Goal: Information Seeking & Learning: Learn about a topic

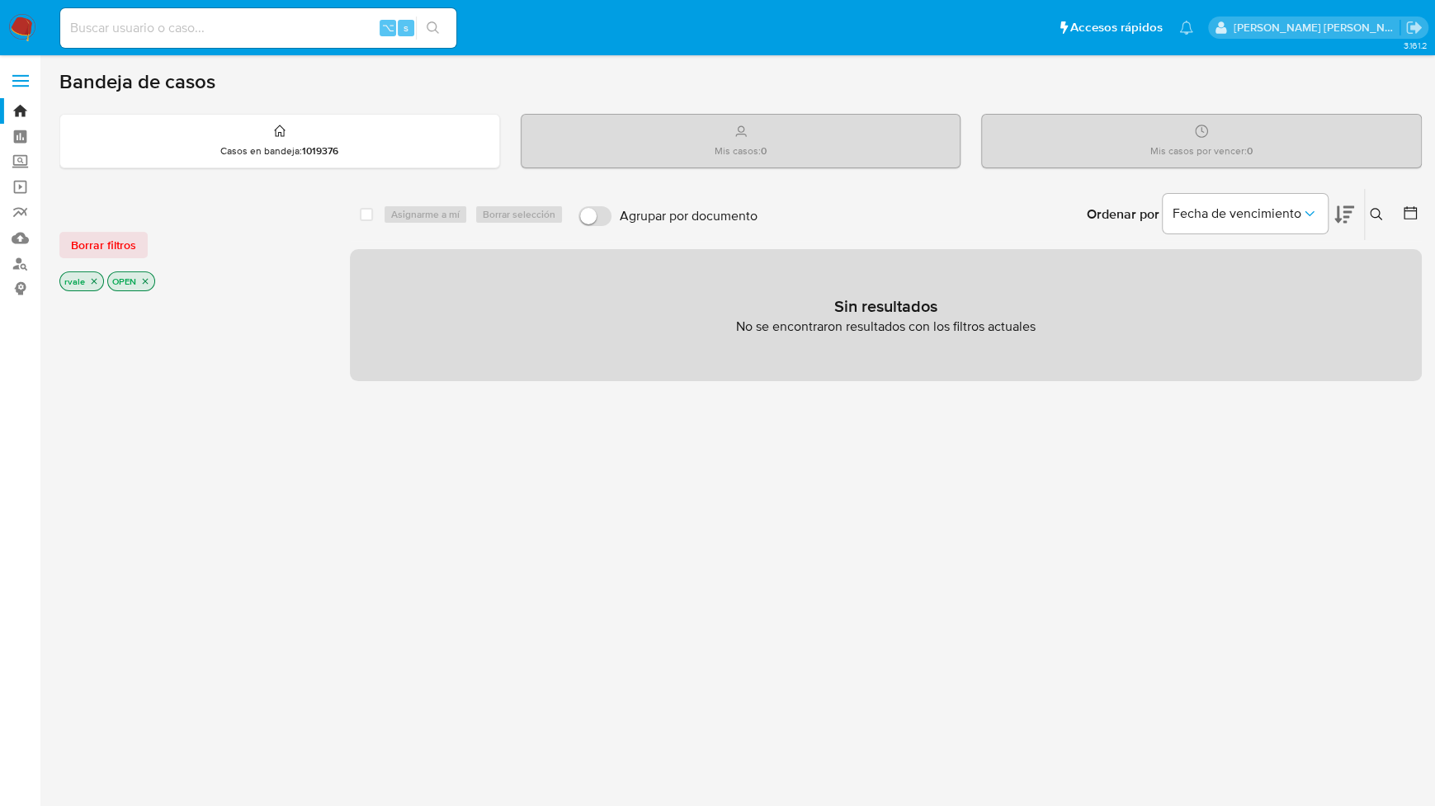
click at [169, 40] on div "⌥ s" at bounding box center [258, 28] width 396 height 40
click at [135, 25] on input at bounding box center [258, 27] width 396 height 21
paste input "78361055"
type input "78361055"
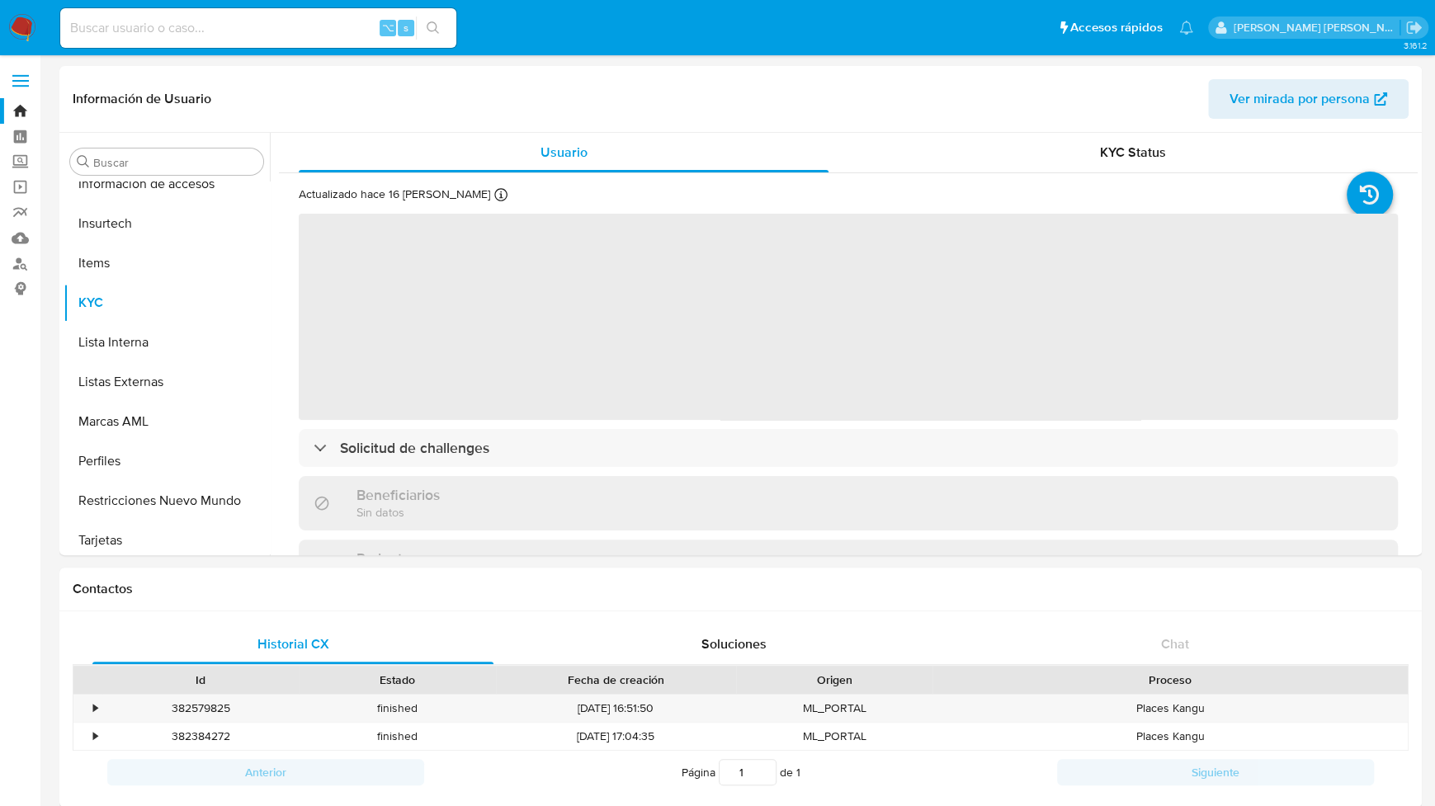
scroll to position [777, 0]
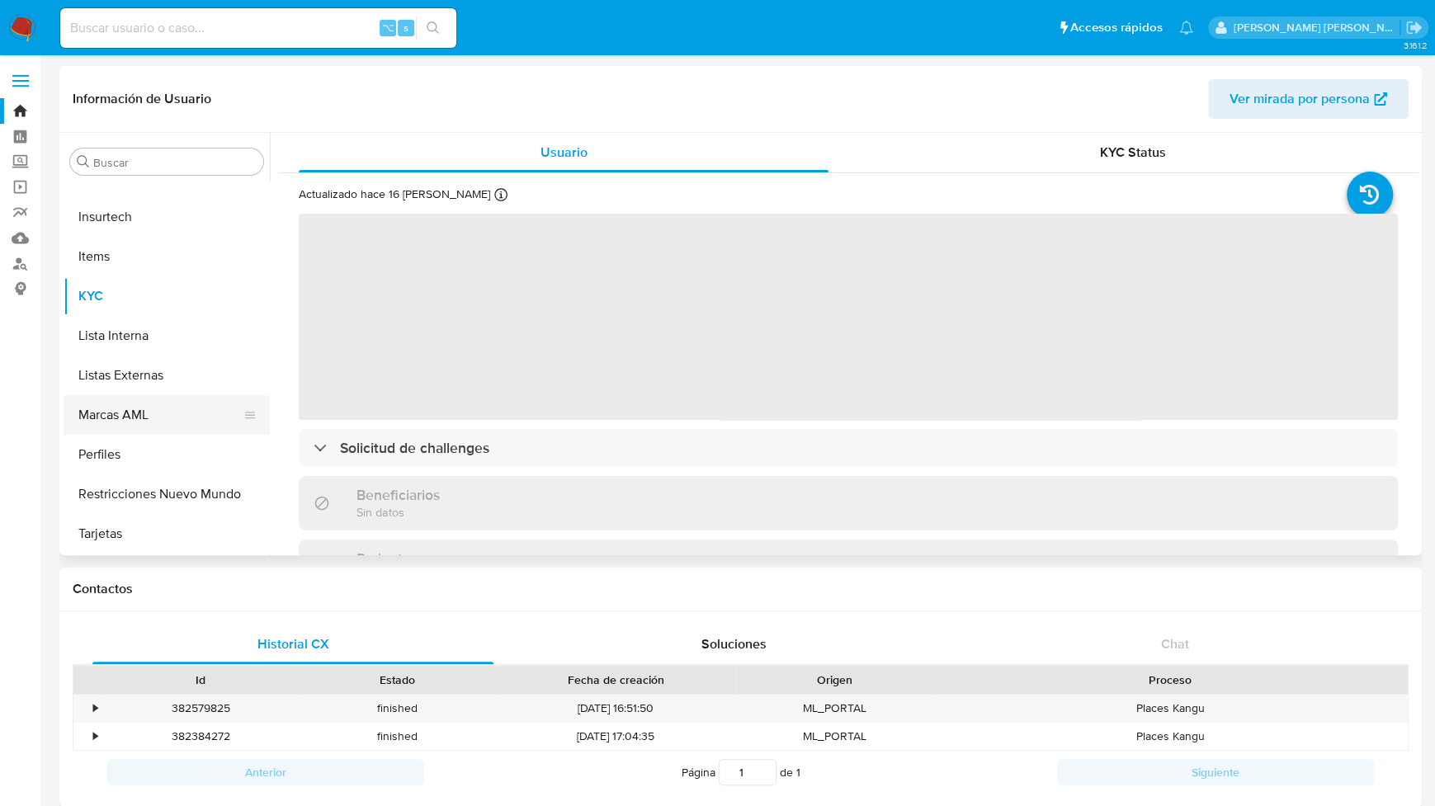
select select "10"
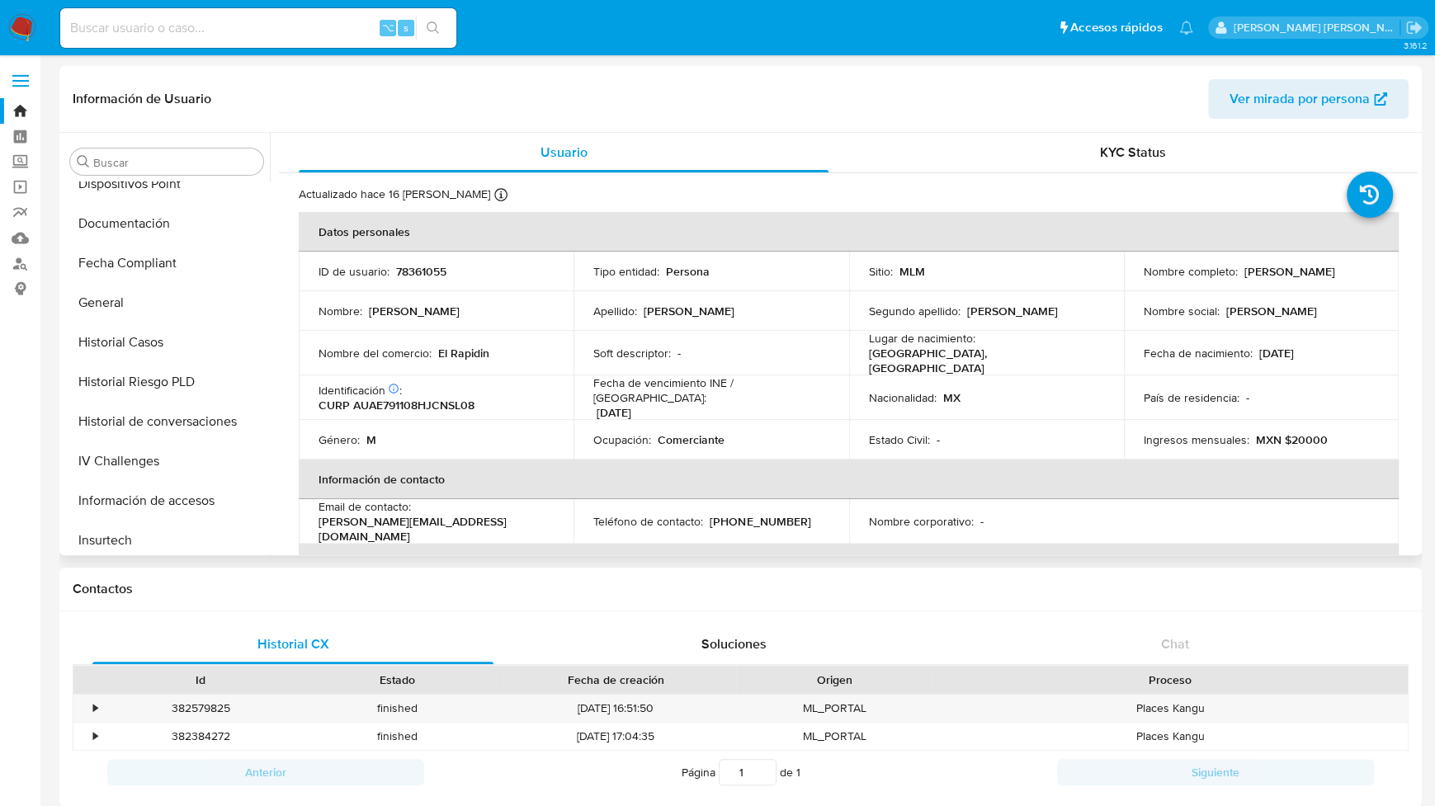
scroll to position [436, 0]
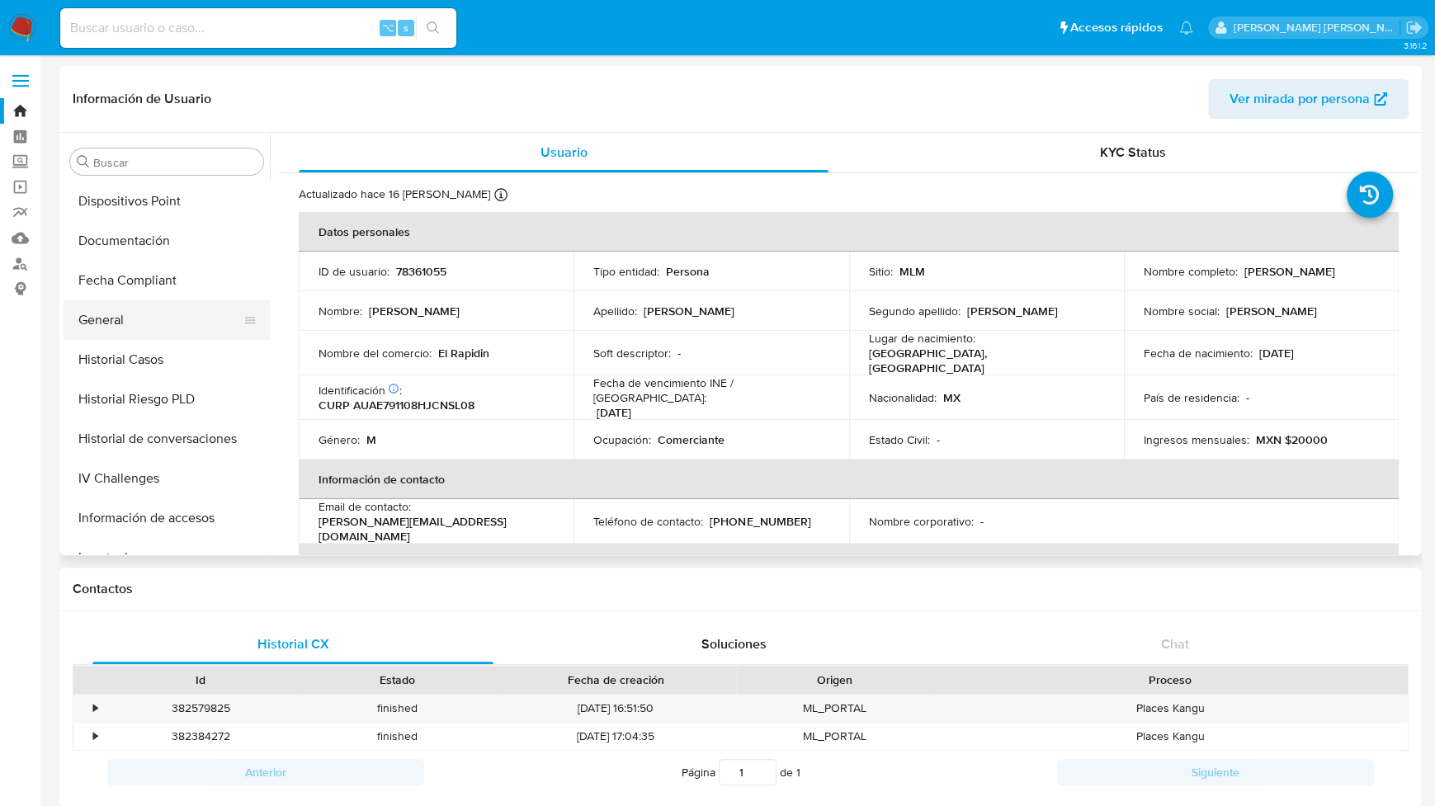
click at [139, 314] on button "General" at bounding box center [160, 320] width 193 height 40
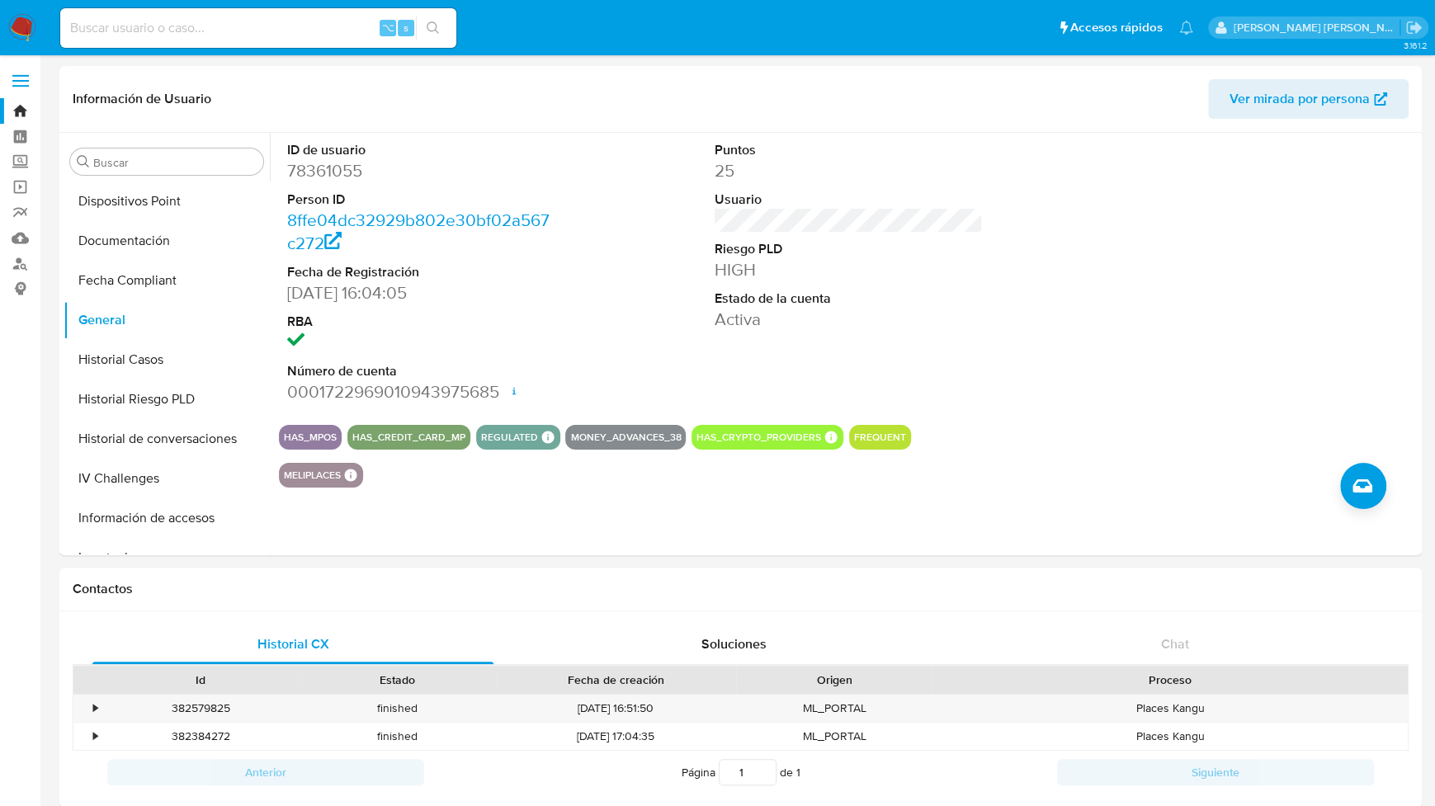
click at [120, 21] on input at bounding box center [258, 27] width 396 height 21
paste input "255736852"
type input "255736852"
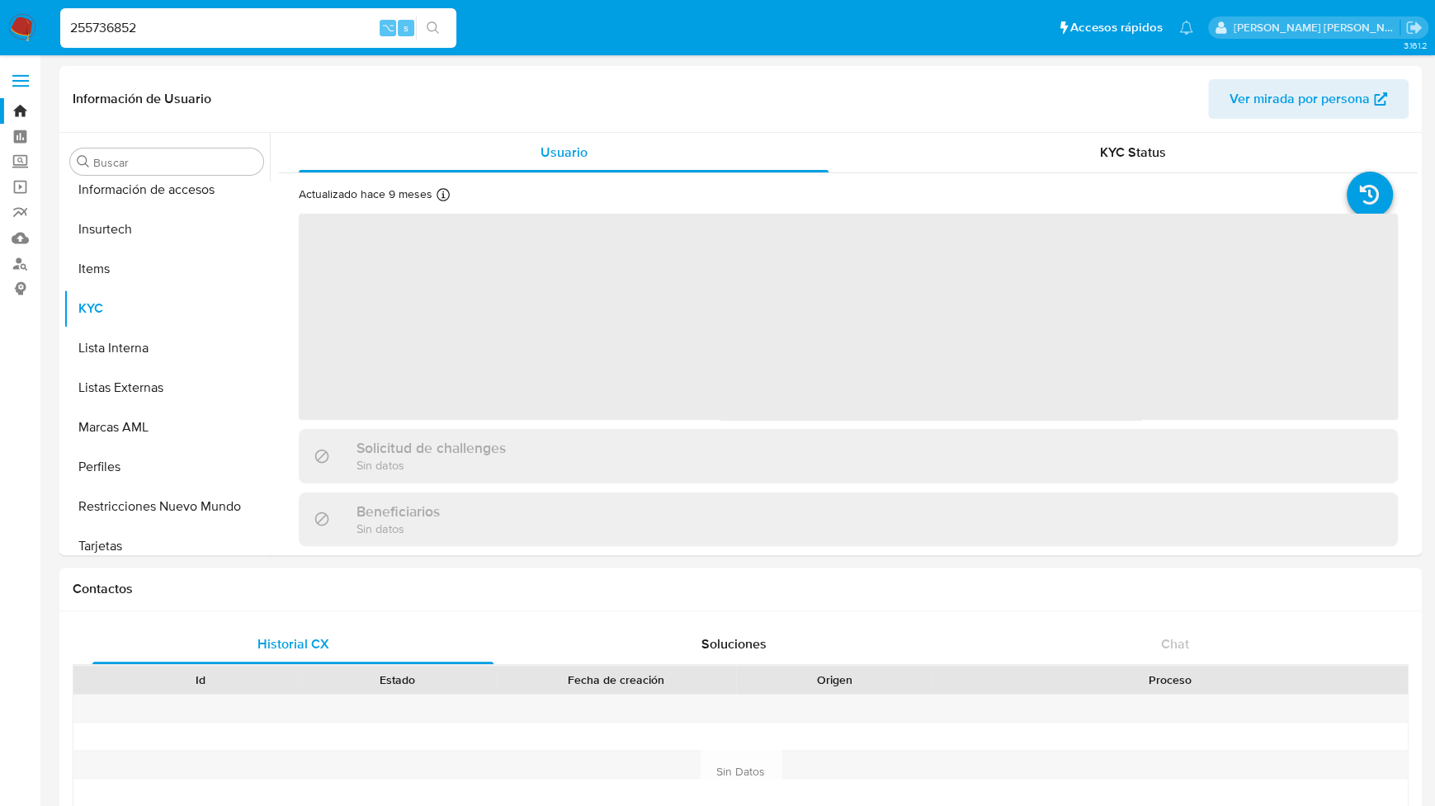
scroll to position [777, 0]
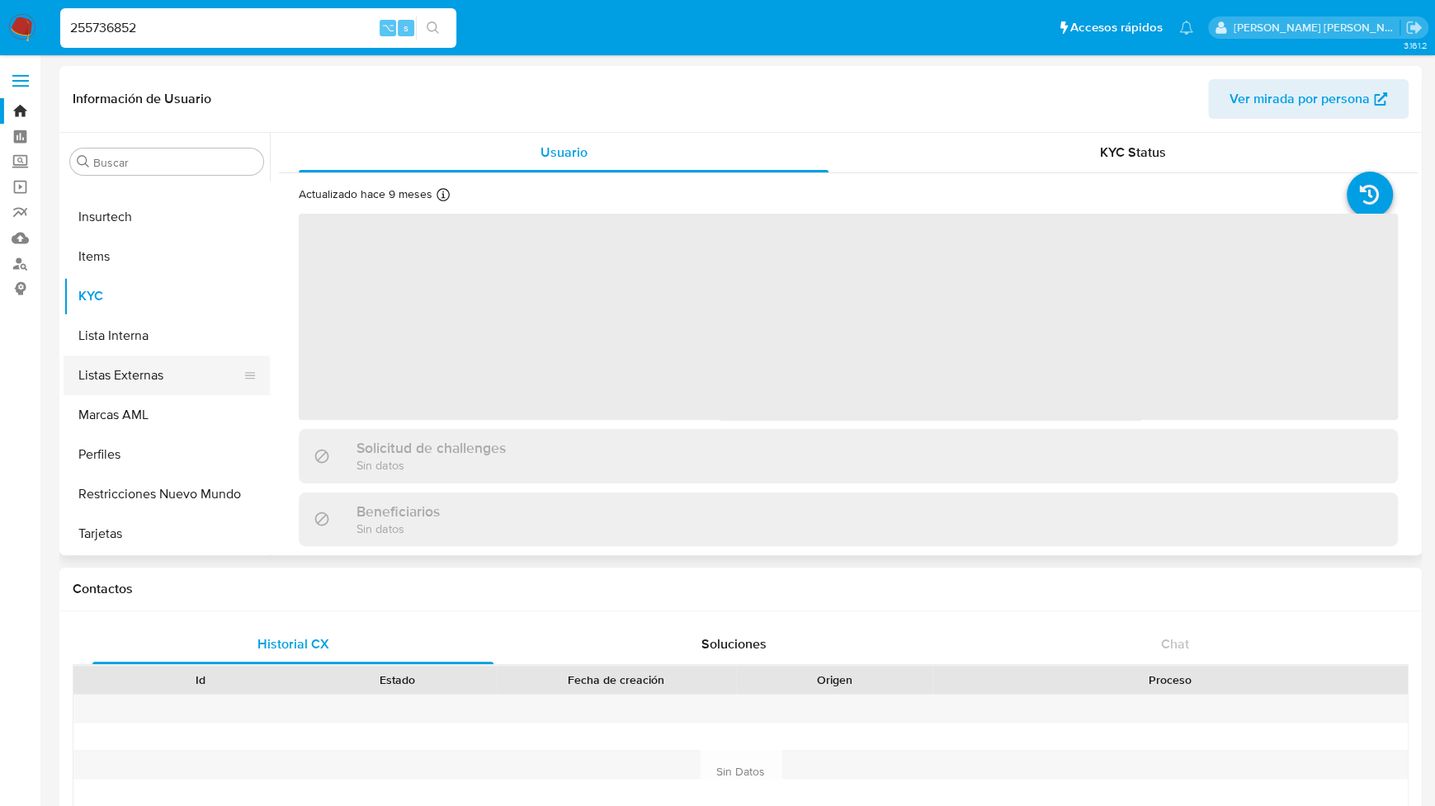
select select "10"
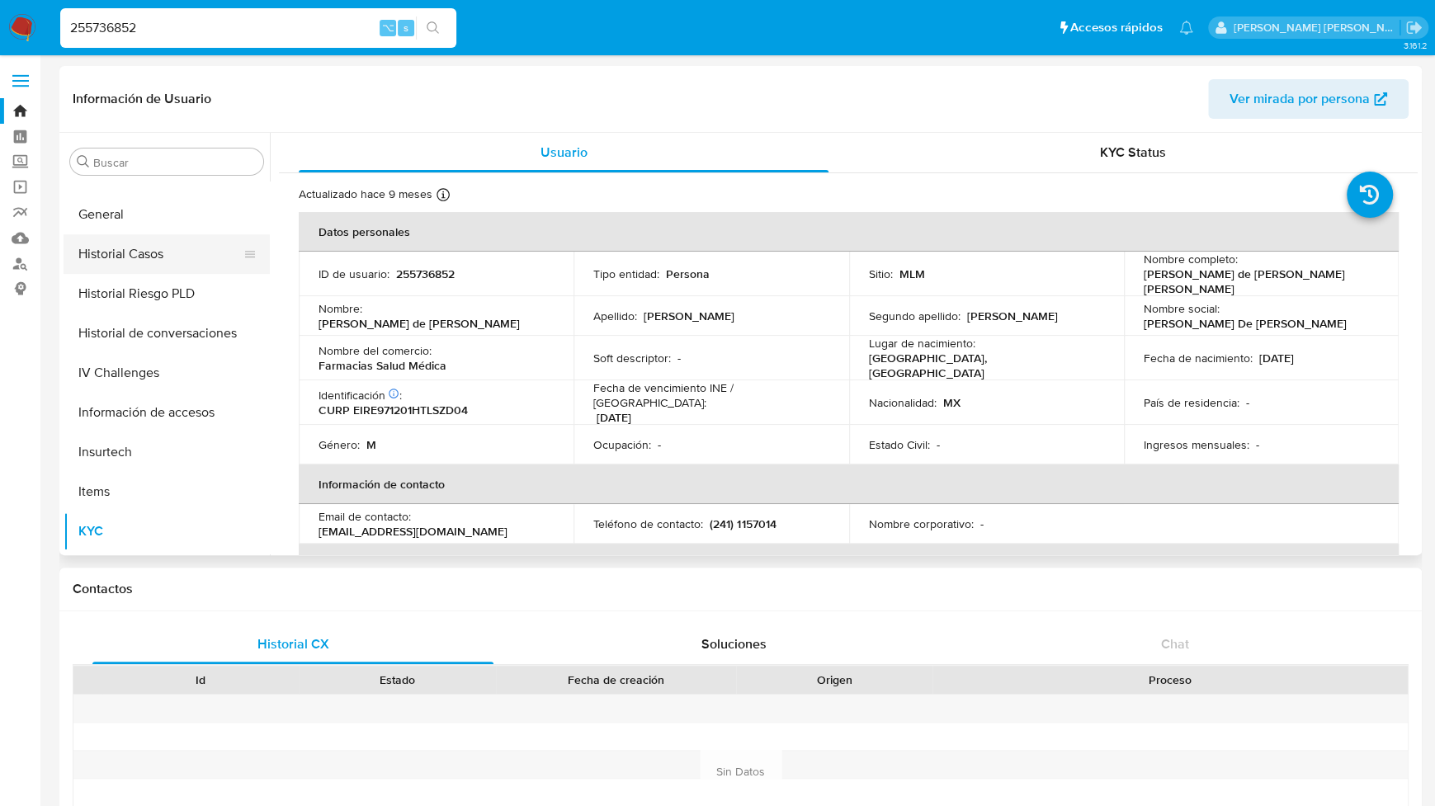
scroll to position [507, 0]
click at [121, 253] on button "General" at bounding box center [160, 249] width 193 height 40
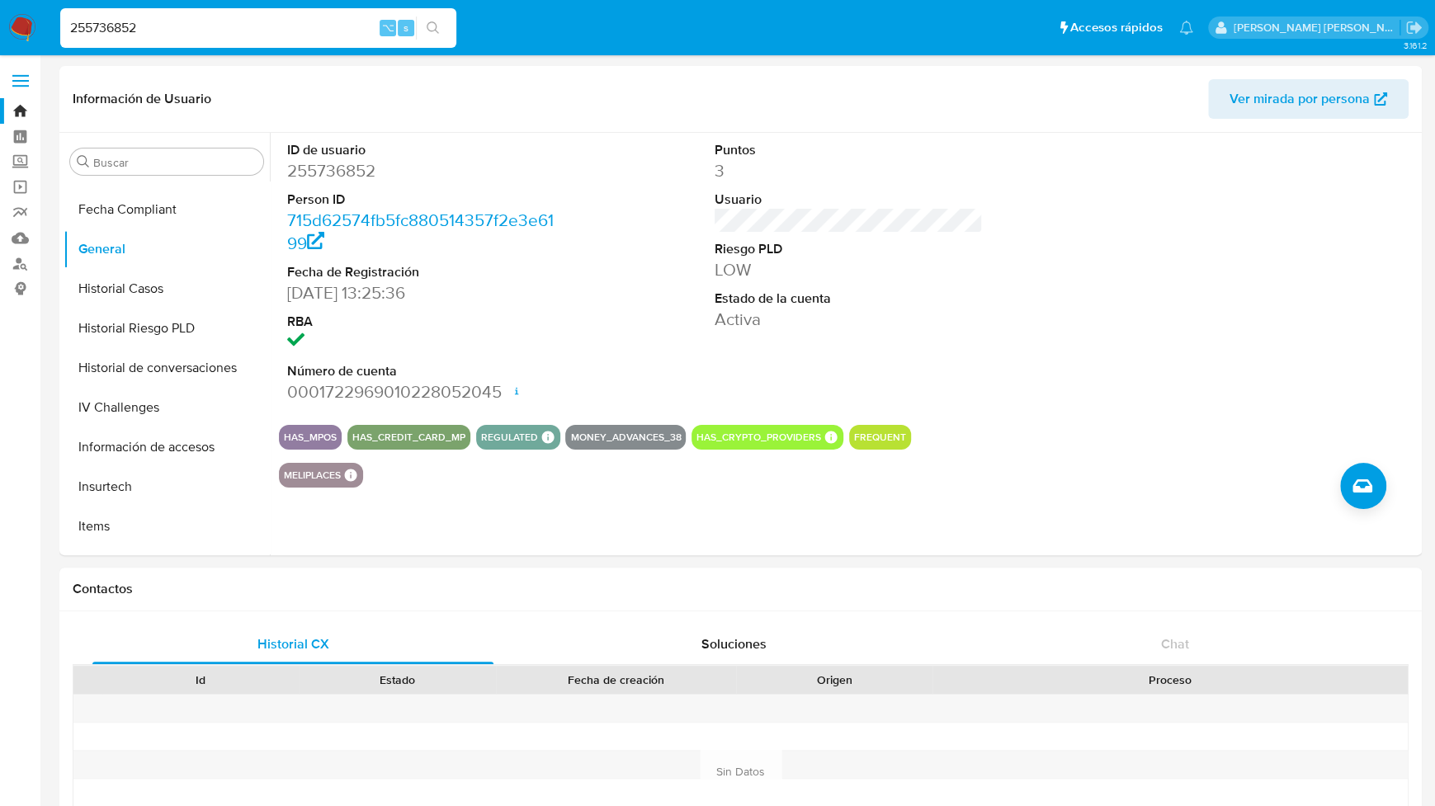
scroll to position [0, 0]
drag, startPoint x: 169, startPoint y: 33, endPoint x: 36, endPoint y: 32, distance: 132.9
click at [36, 32] on nav "Pausado Ver notificaciones 255736852 ⌥ s Accesos rápidos Presiona las siguiente…" at bounding box center [717, 27] width 1435 height 55
paste input "133517258"
type input "133517258"
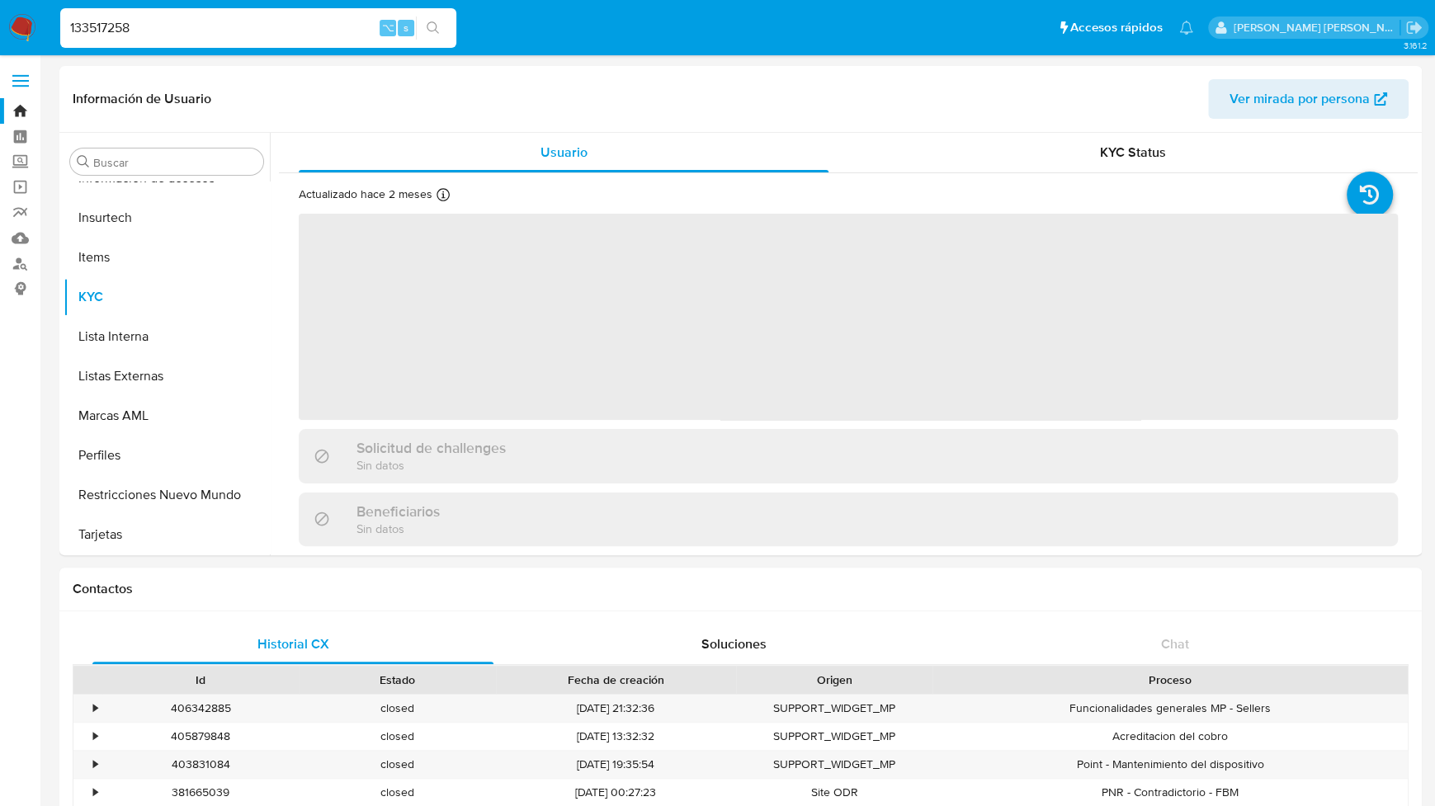
scroll to position [777, 0]
select select "10"
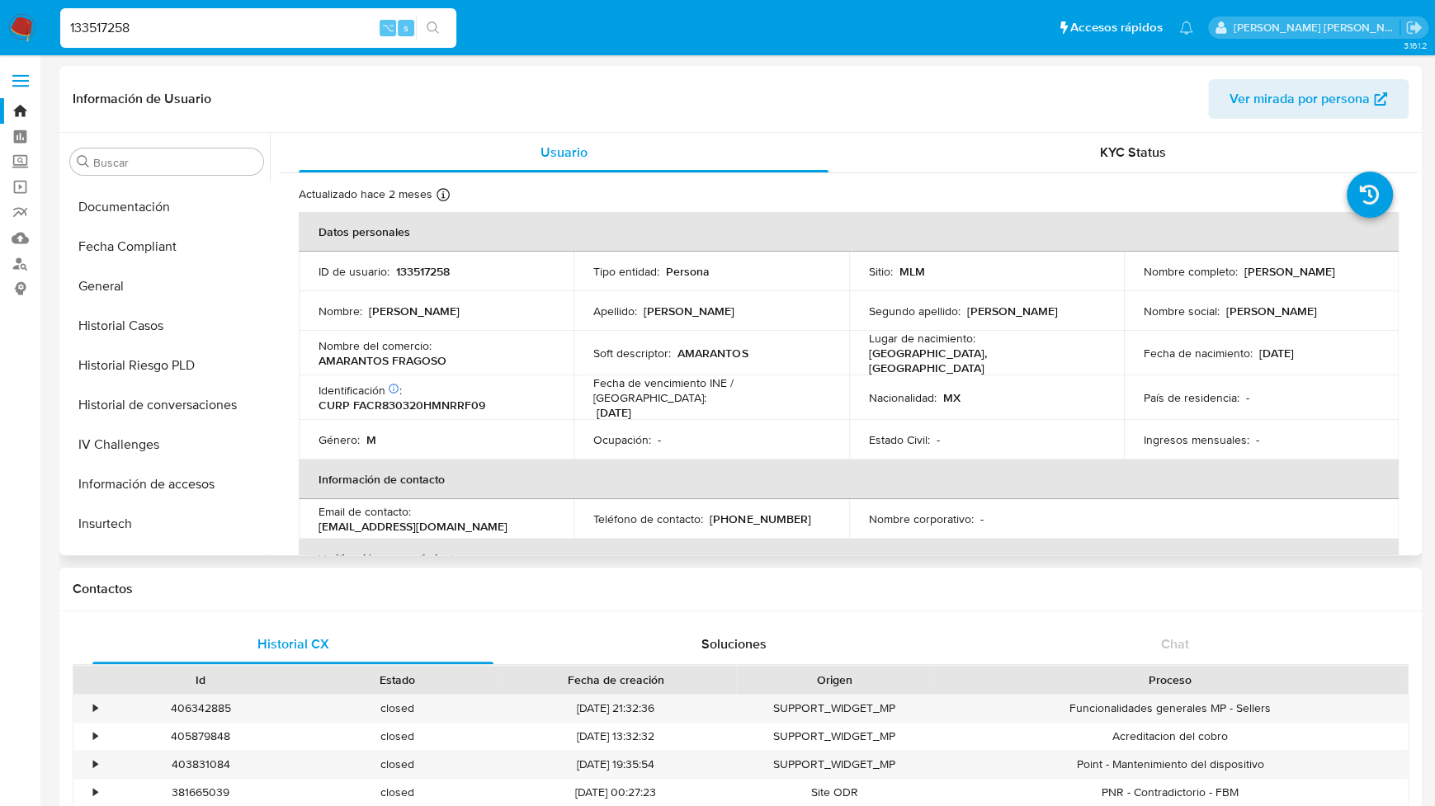
scroll to position [456, 0]
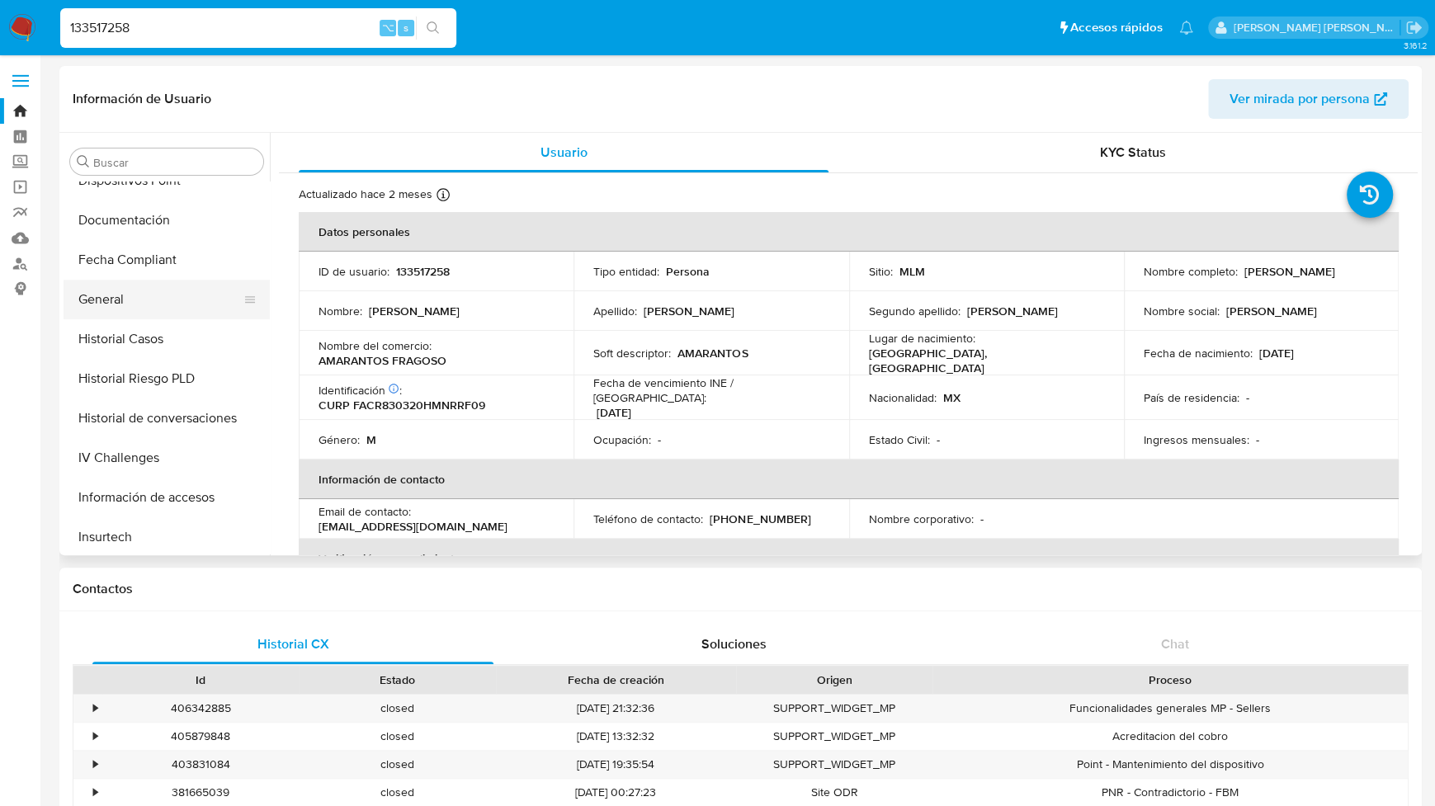
click at [120, 302] on button "General" at bounding box center [160, 300] width 193 height 40
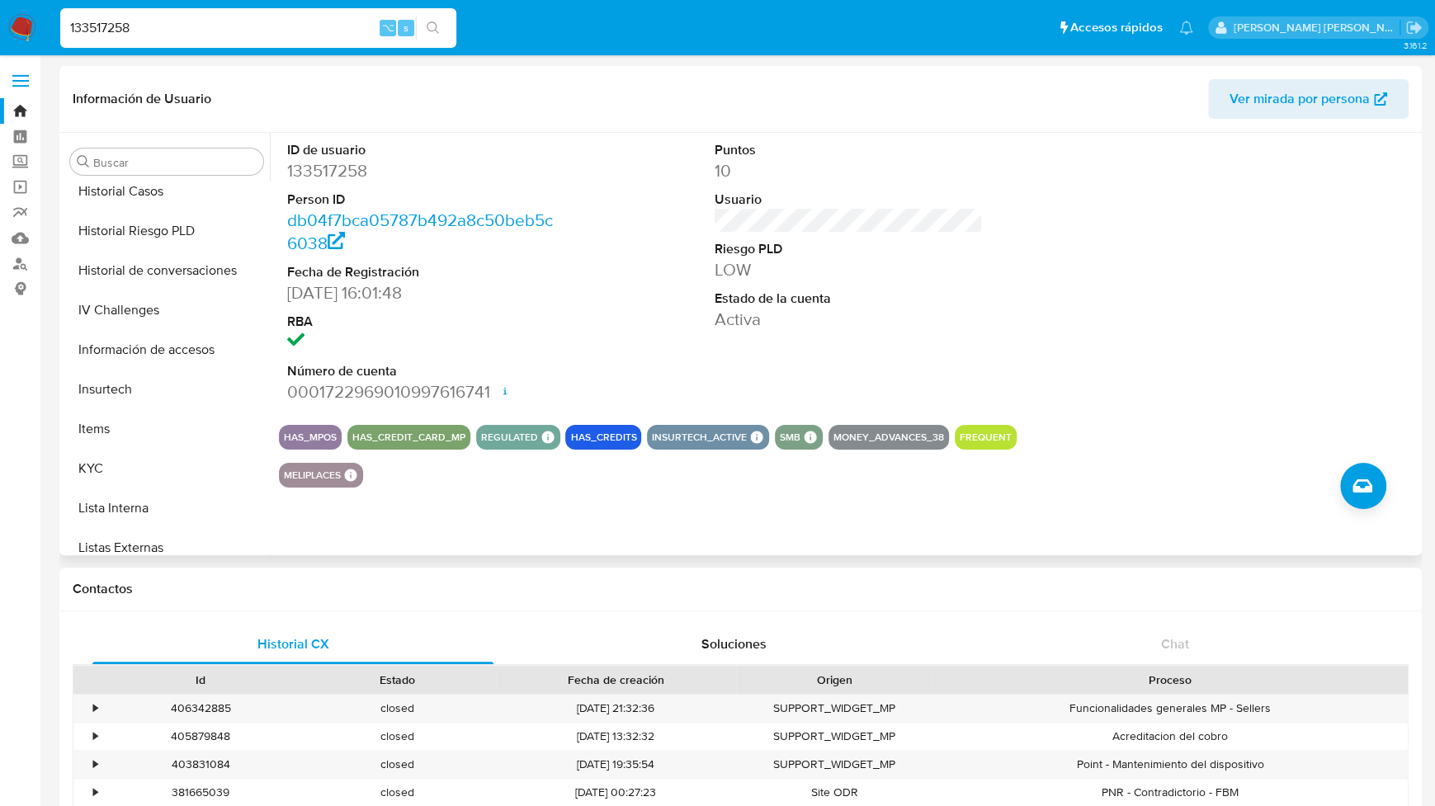
scroll to position [777, 0]
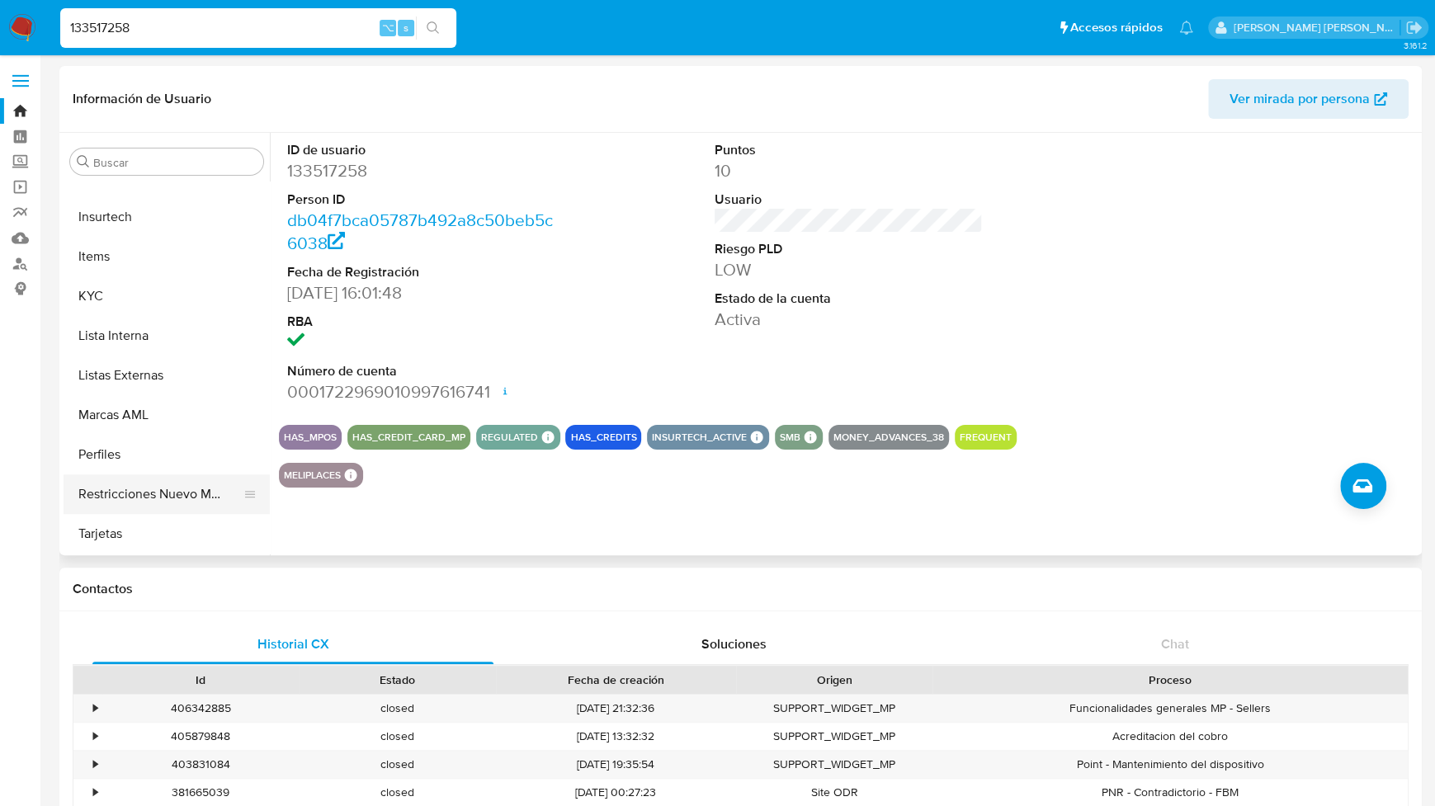
click at [136, 485] on button "Restricciones Nuevo Mundo" at bounding box center [160, 495] width 193 height 40
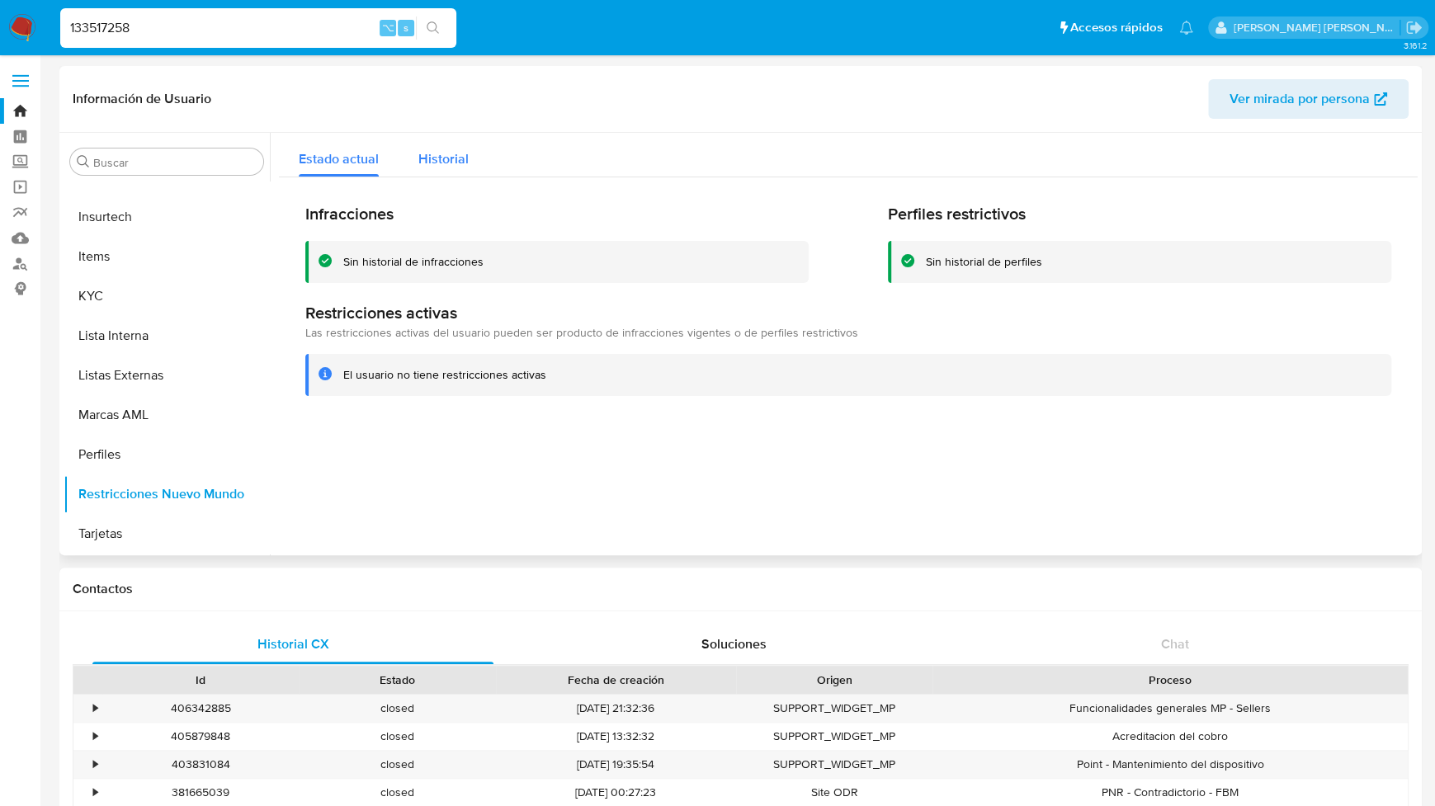
click at [444, 163] on span "Historial" at bounding box center [443, 158] width 50 height 19
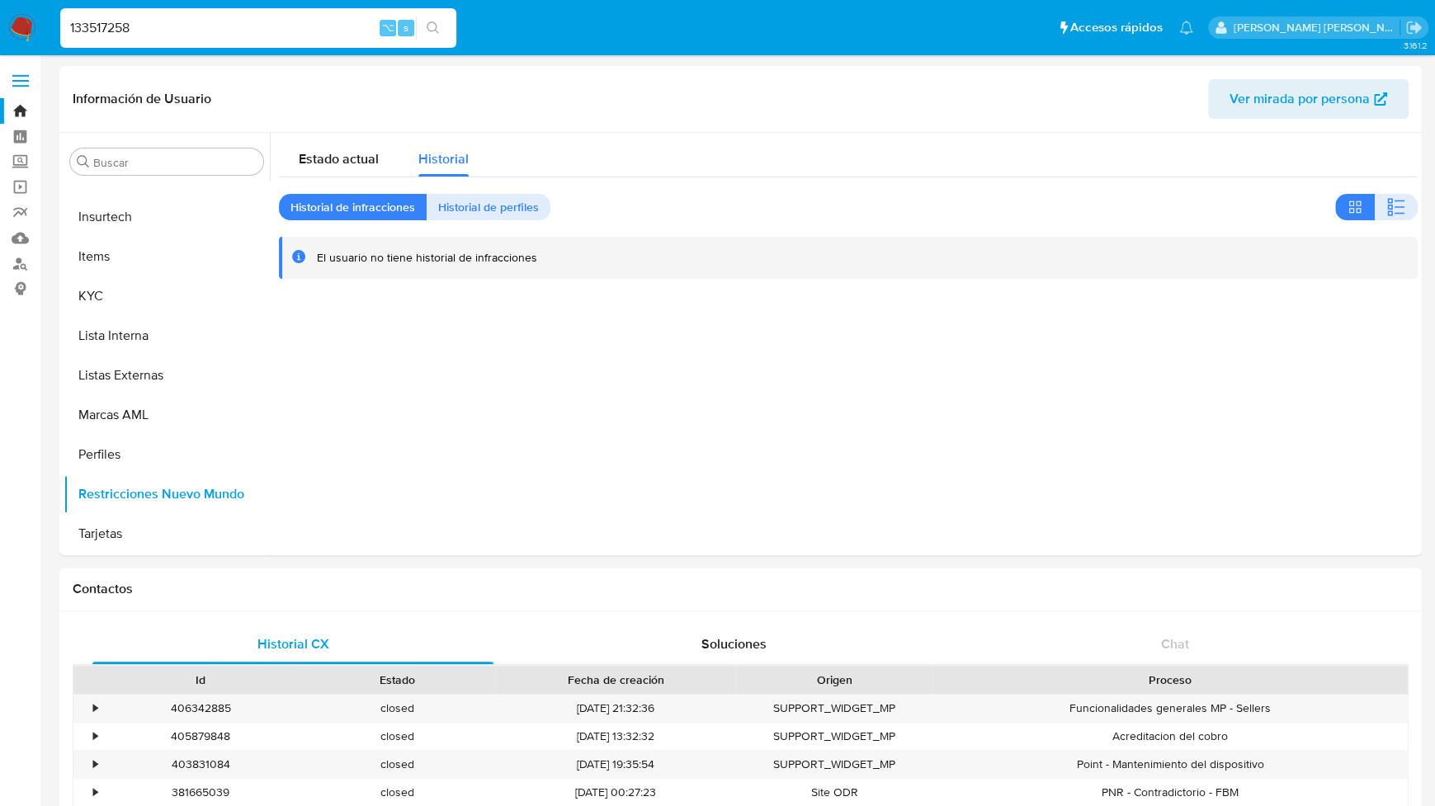
drag, startPoint x: 144, startPoint y: 30, endPoint x: -11, endPoint y: 30, distance: 155.2
paste input "78361055"
type input "78361055"
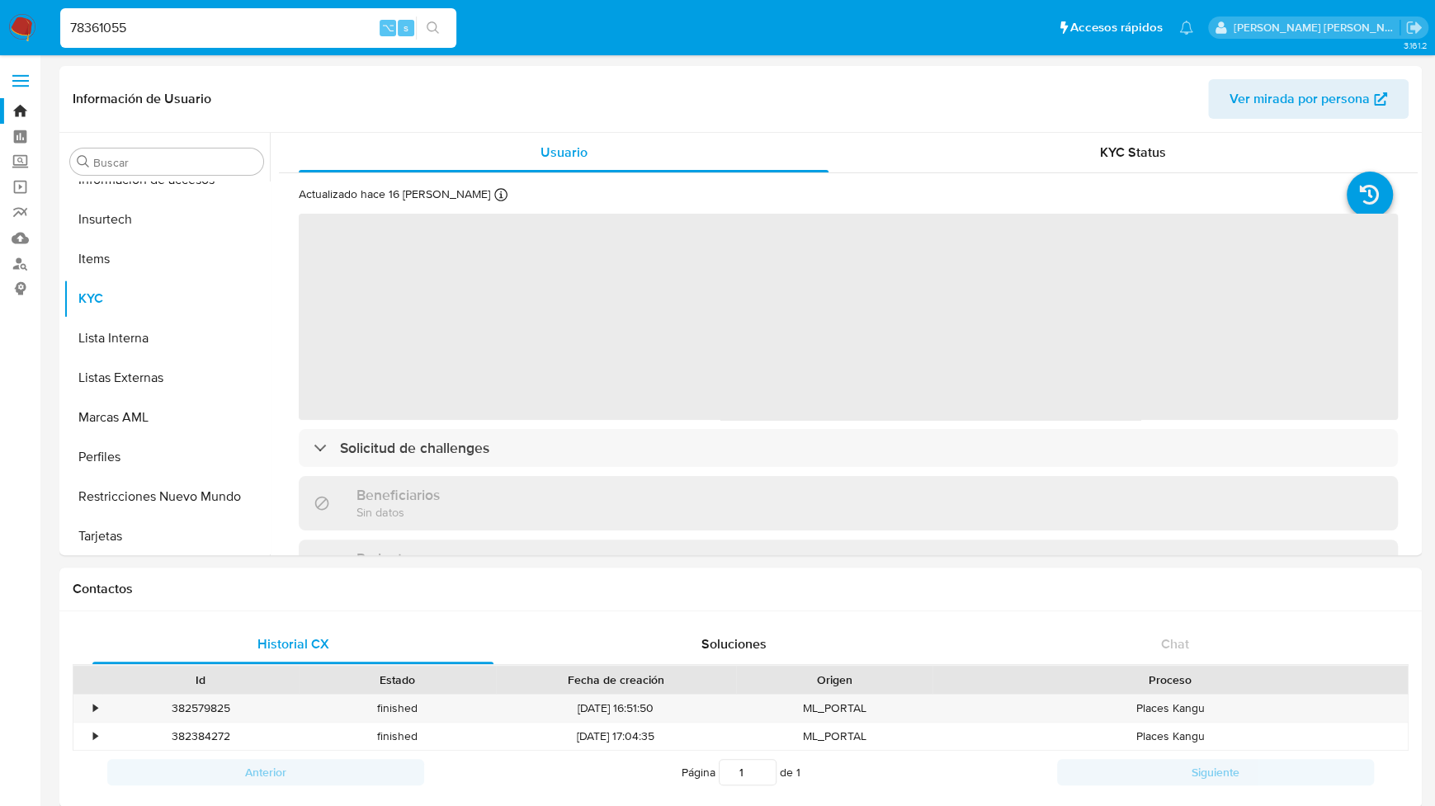
scroll to position [777, 0]
select select "10"
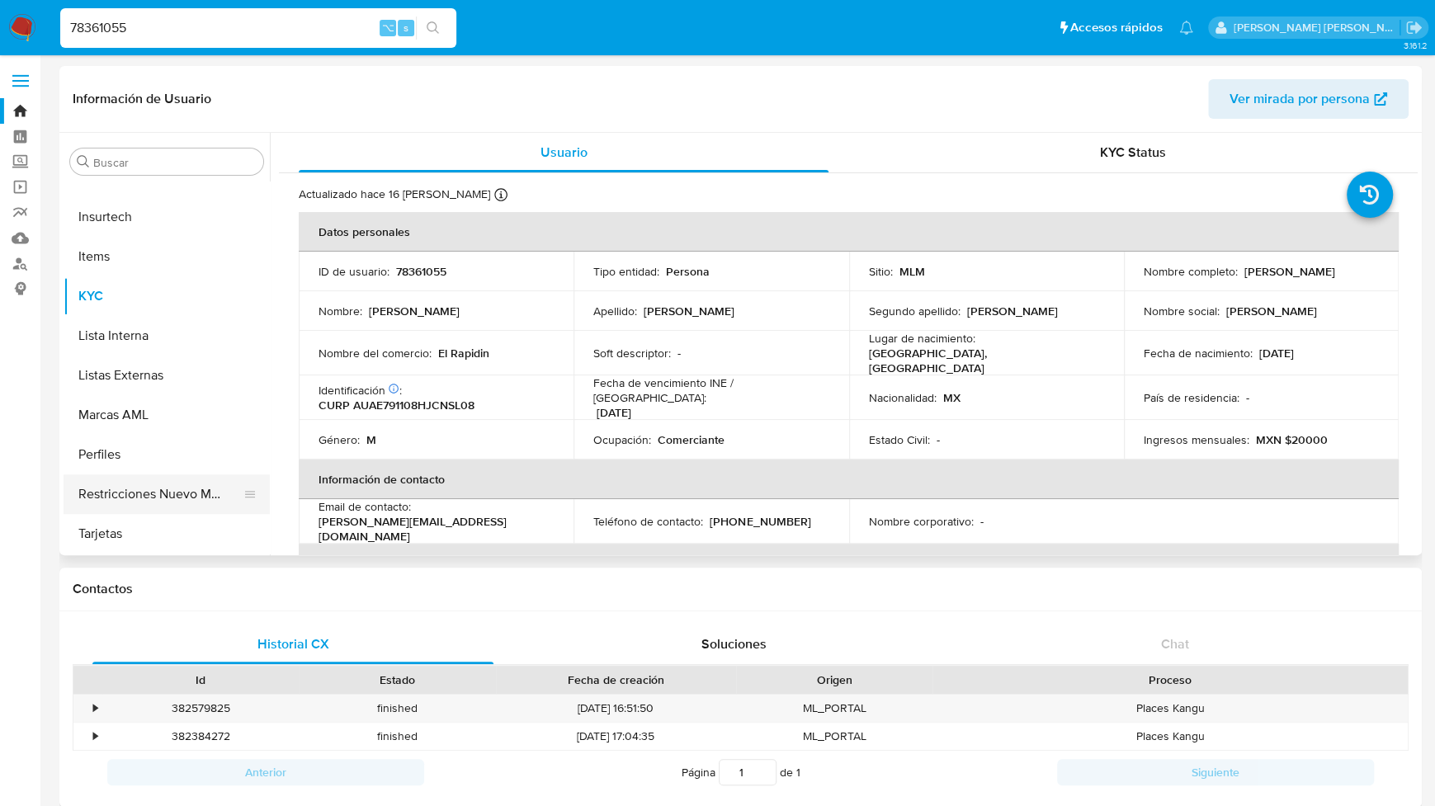
click at [180, 492] on button "Restricciones Nuevo Mundo" at bounding box center [160, 495] width 193 height 40
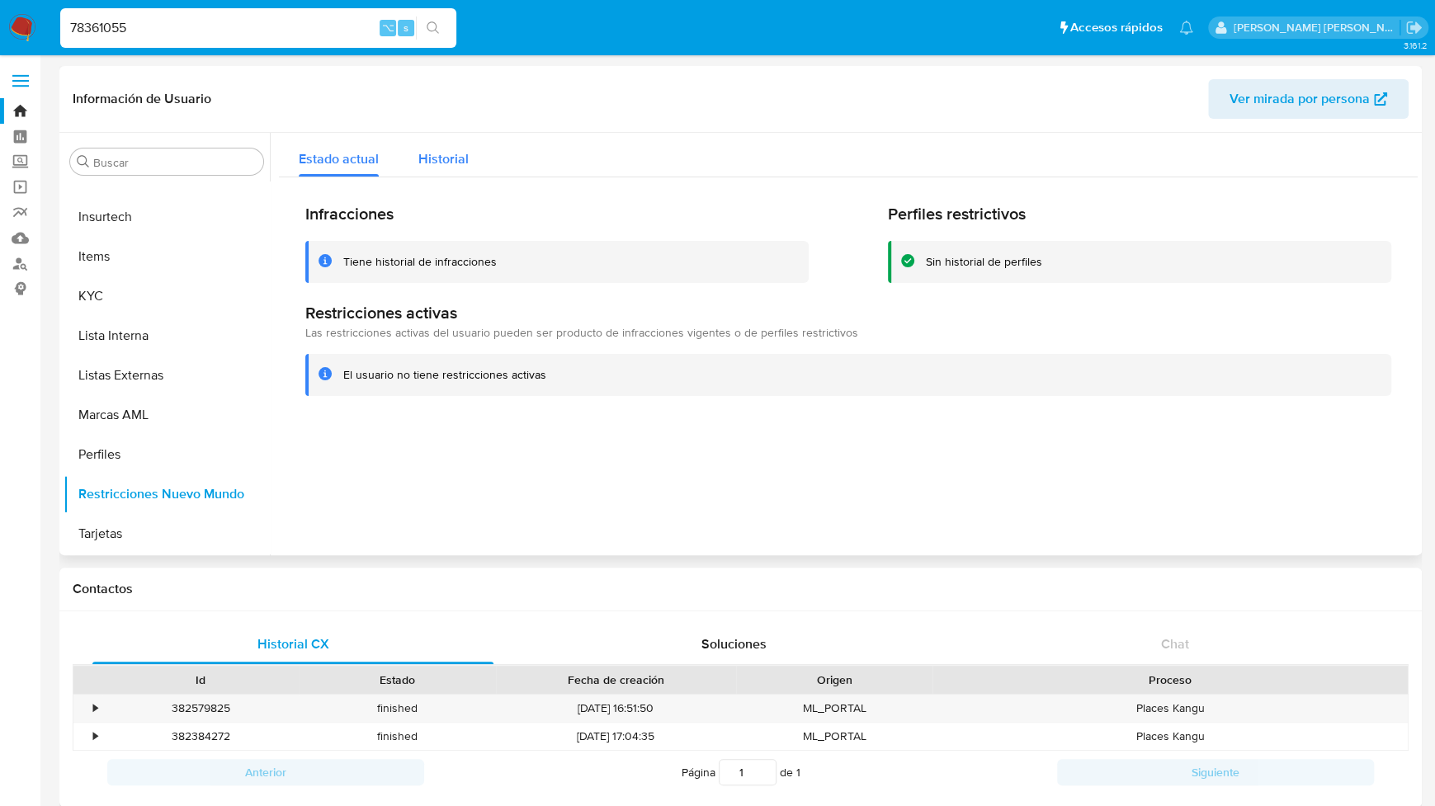
click at [456, 145] on div "Historial" at bounding box center [443, 155] width 50 height 44
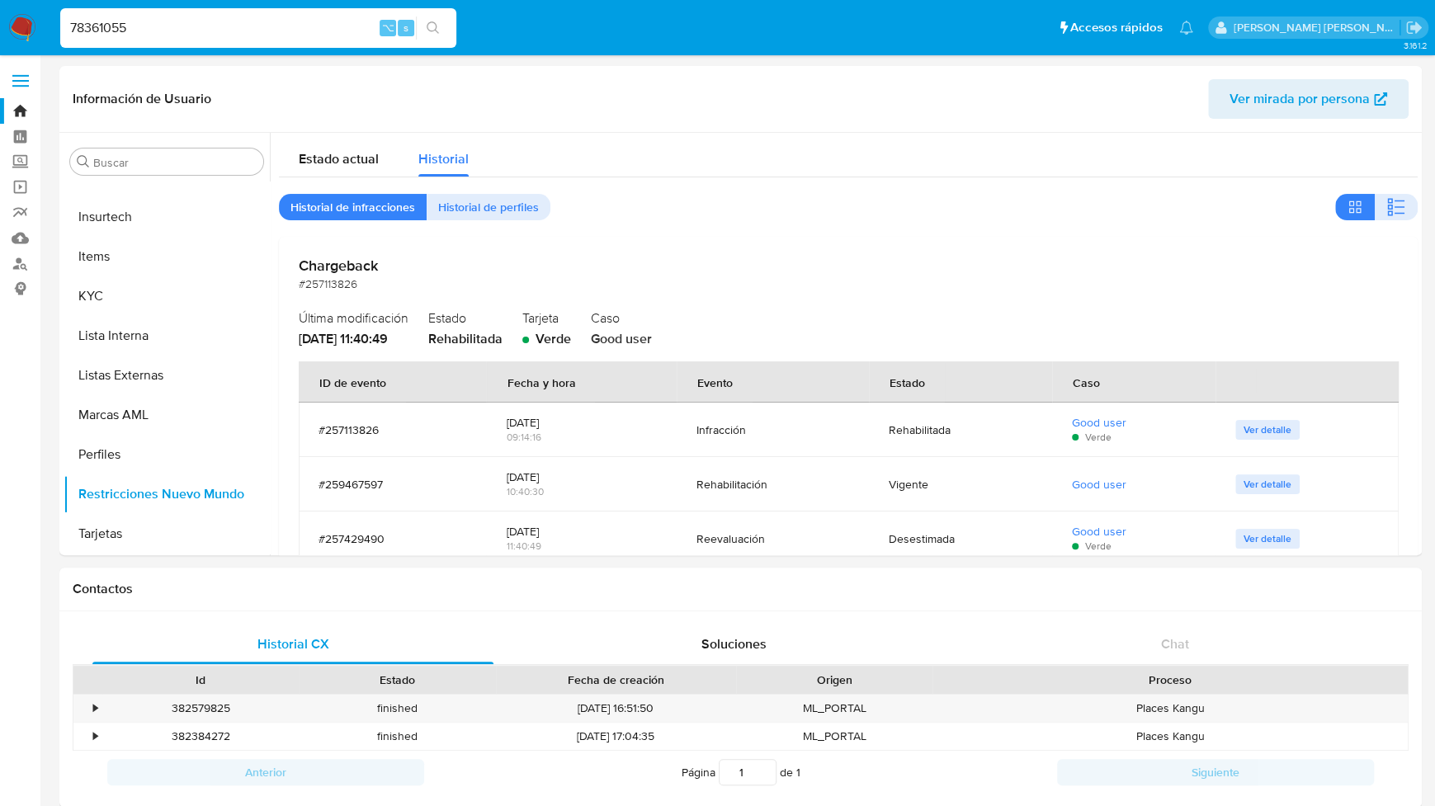
drag, startPoint x: 135, startPoint y: 24, endPoint x: 32, endPoint y: 25, distance: 102.3
click at [32, 25] on nav "Pausado Ver notificaciones 78361055 ⌥ s Accesos rápidos Presiona las siguientes…" at bounding box center [717, 27] width 1435 height 55
paste input "255736852"
type input "255736852"
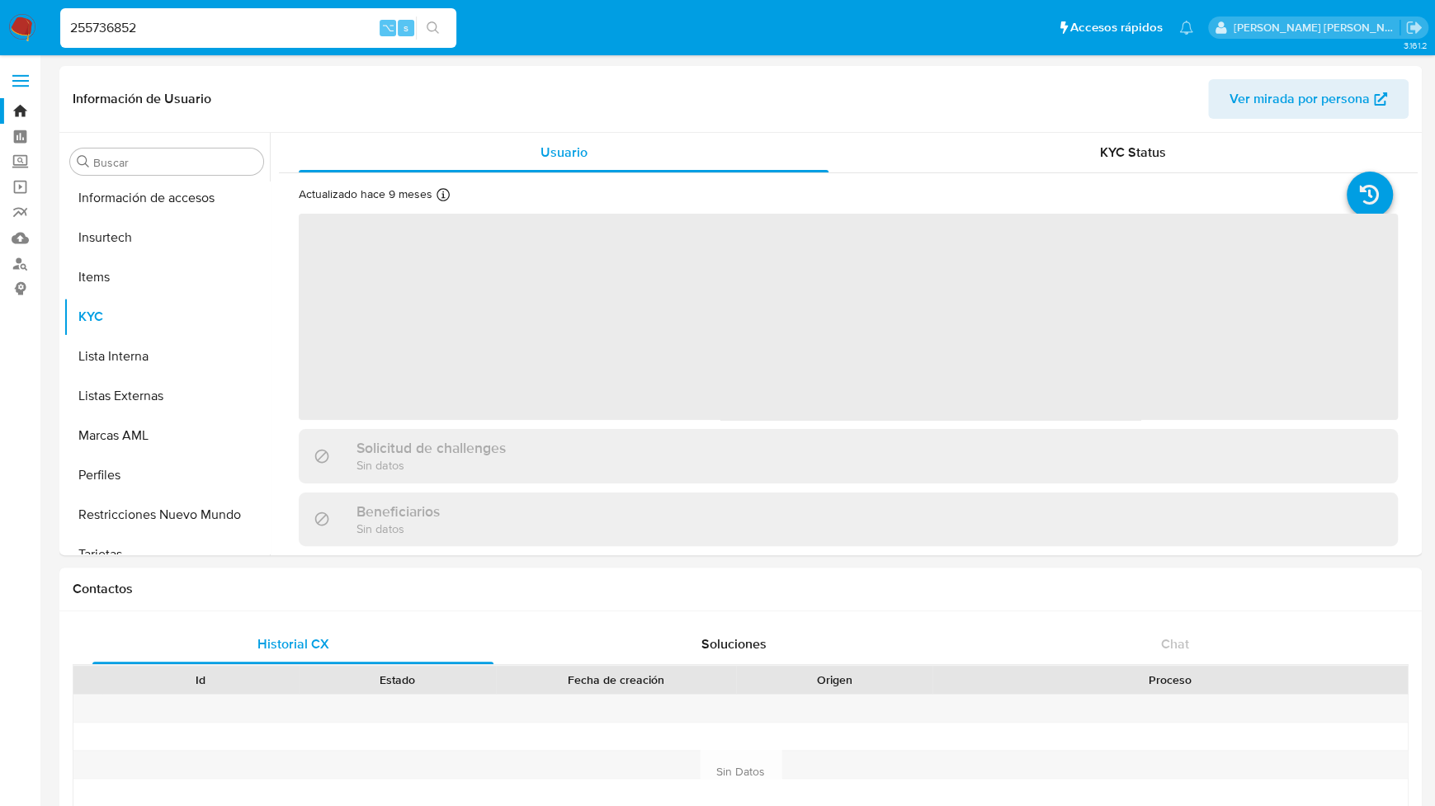
scroll to position [777, 0]
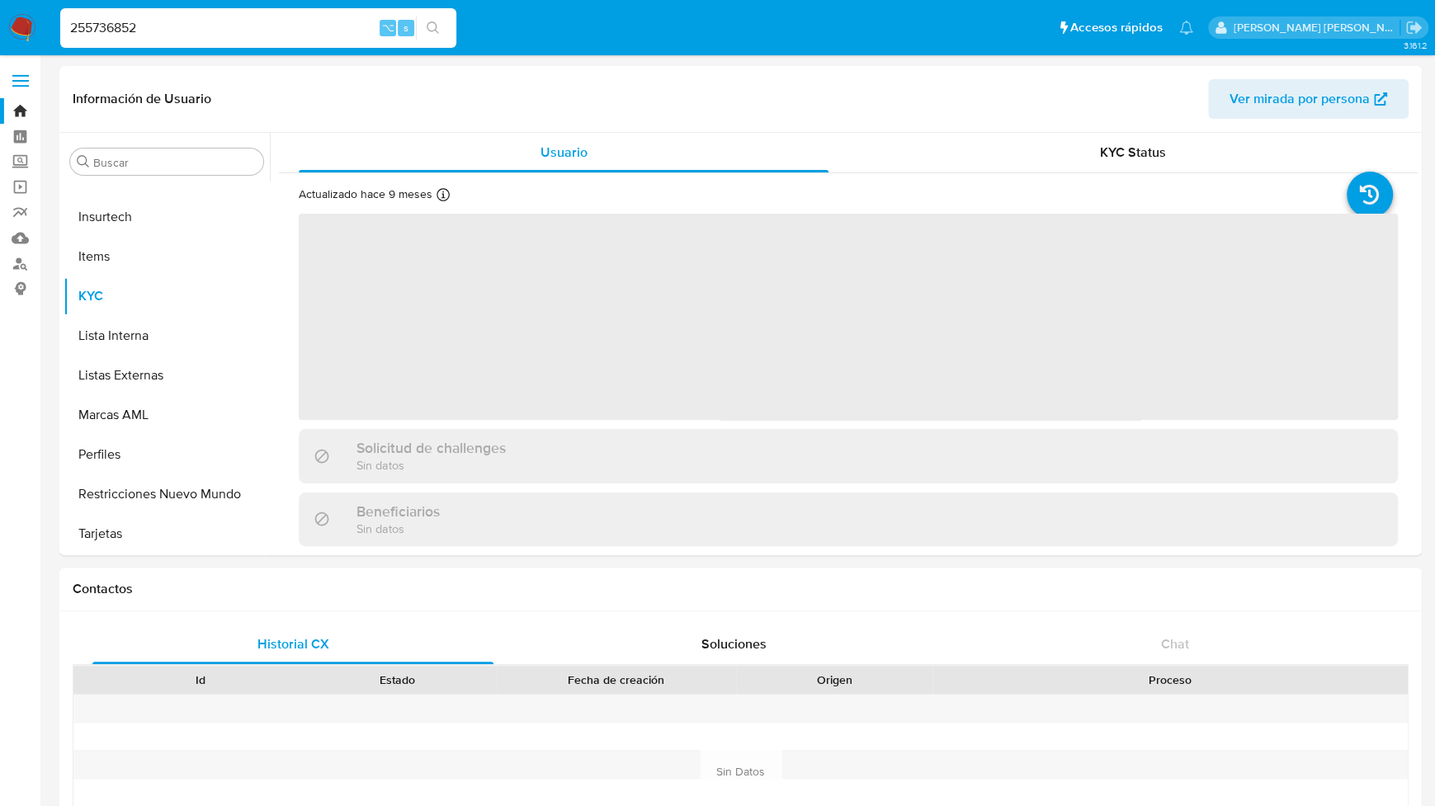
select select "10"
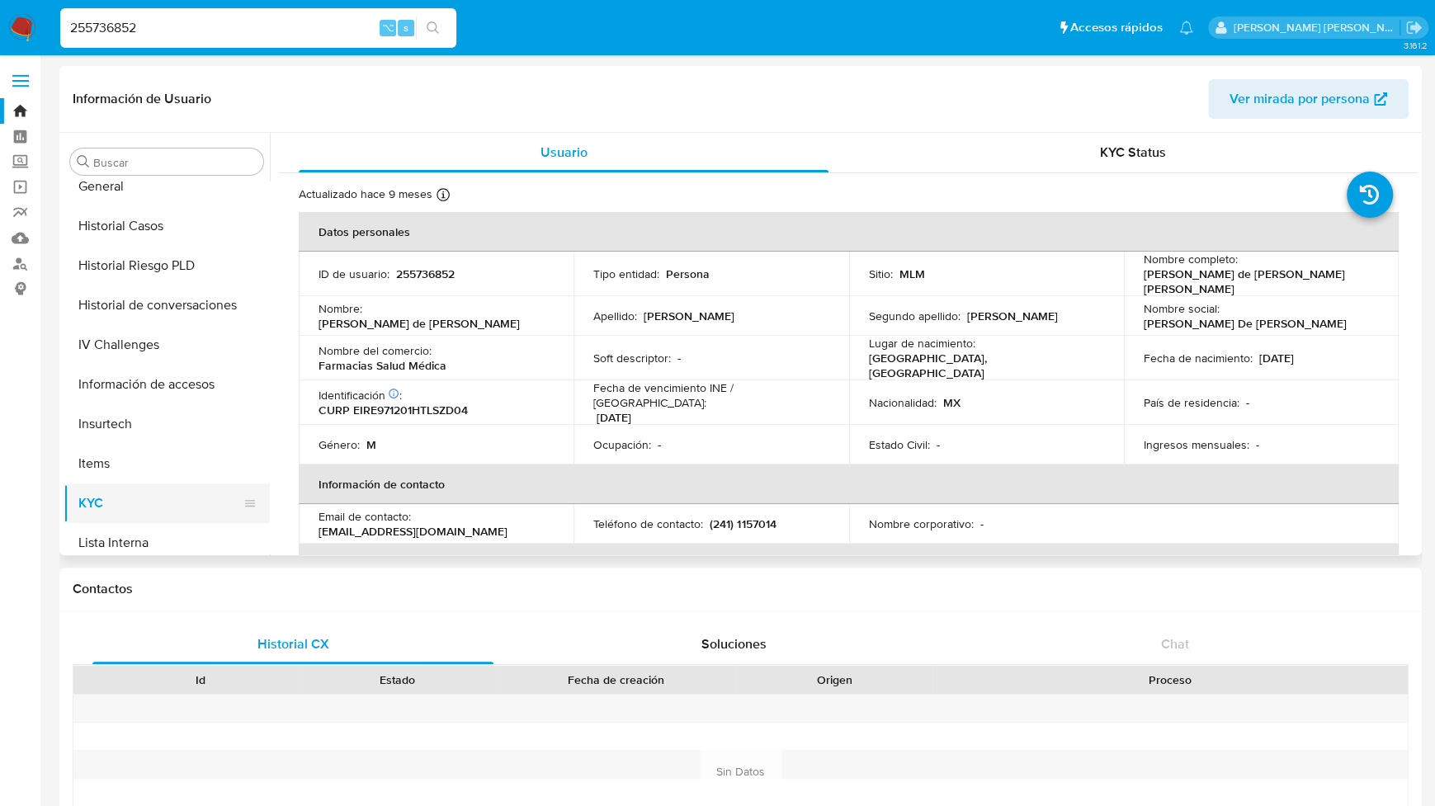
scroll to position [568, 0]
click at [131, 194] on button "General" at bounding box center [160, 188] width 193 height 40
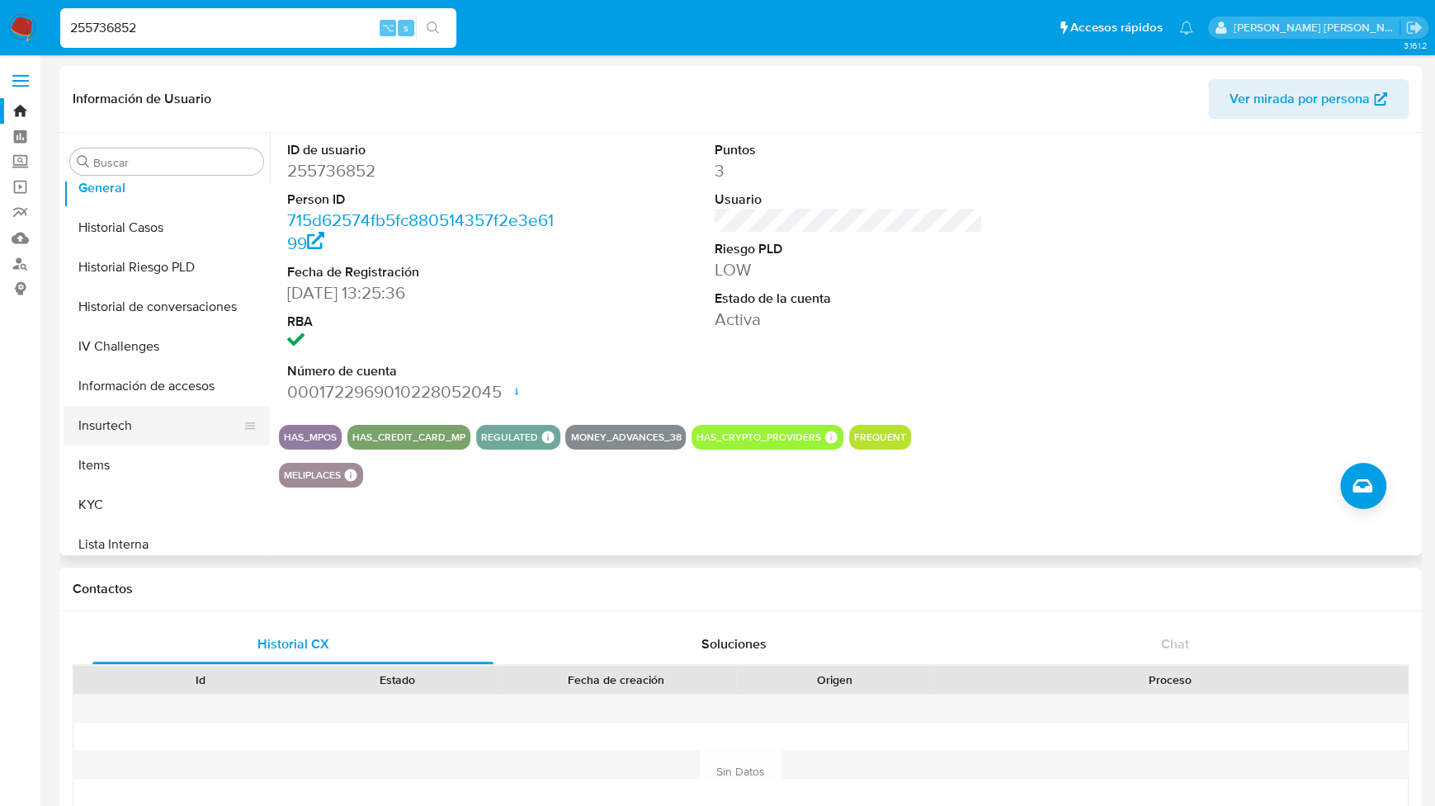
scroll to position [777, 0]
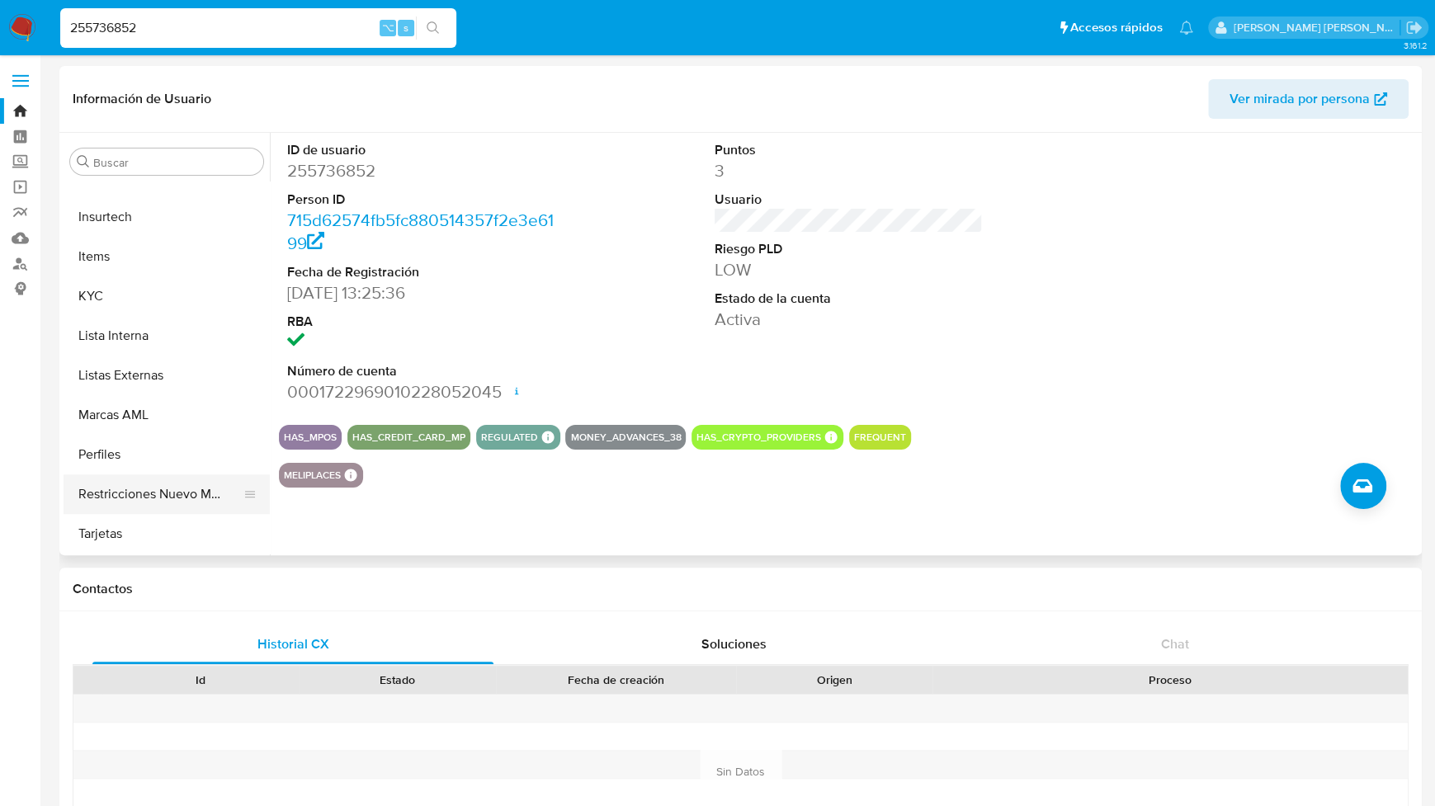
click at [121, 488] on button "Restricciones Nuevo Mundo" at bounding box center [160, 495] width 193 height 40
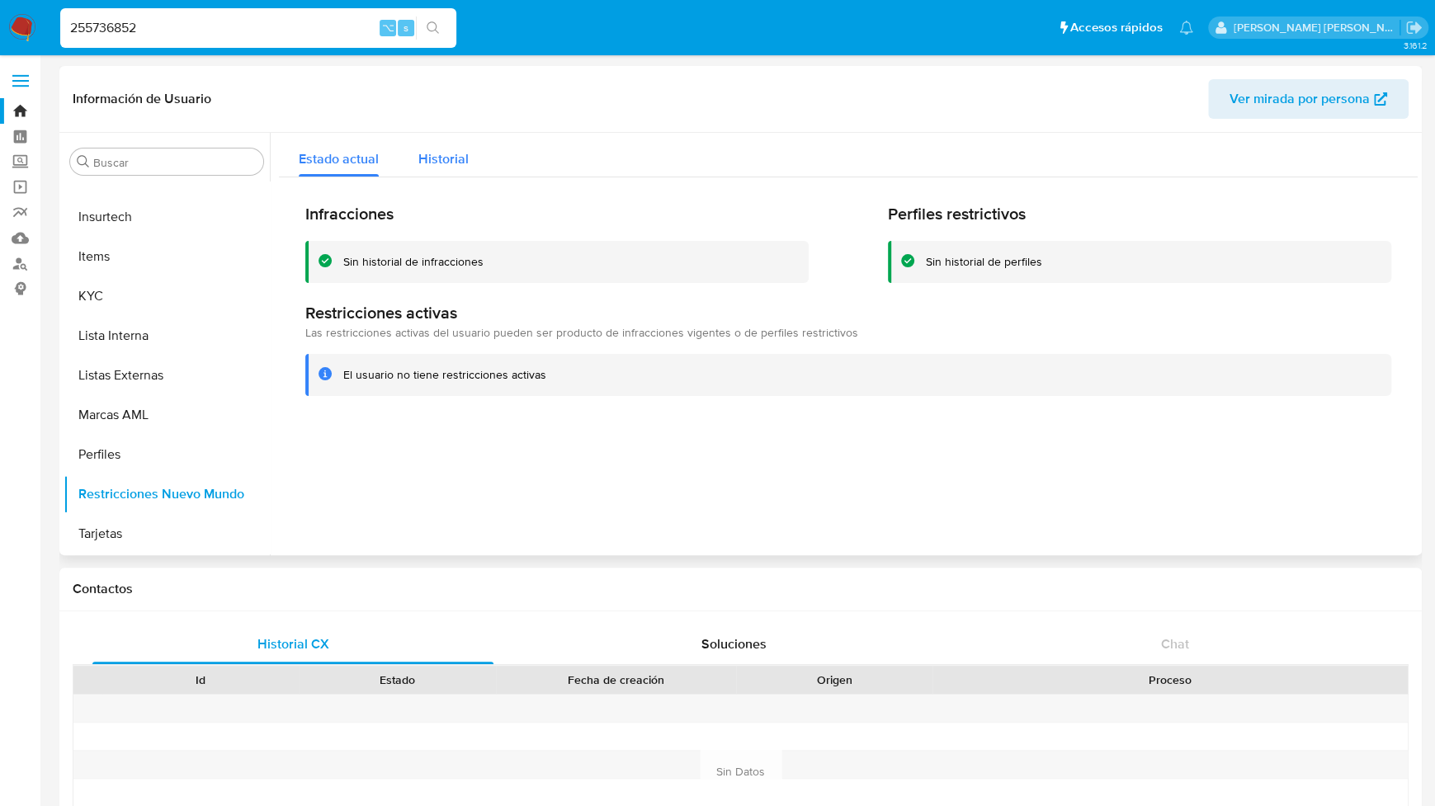
click at [442, 149] on span "Historial" at bounding box center [443, 158] width 50 height 19
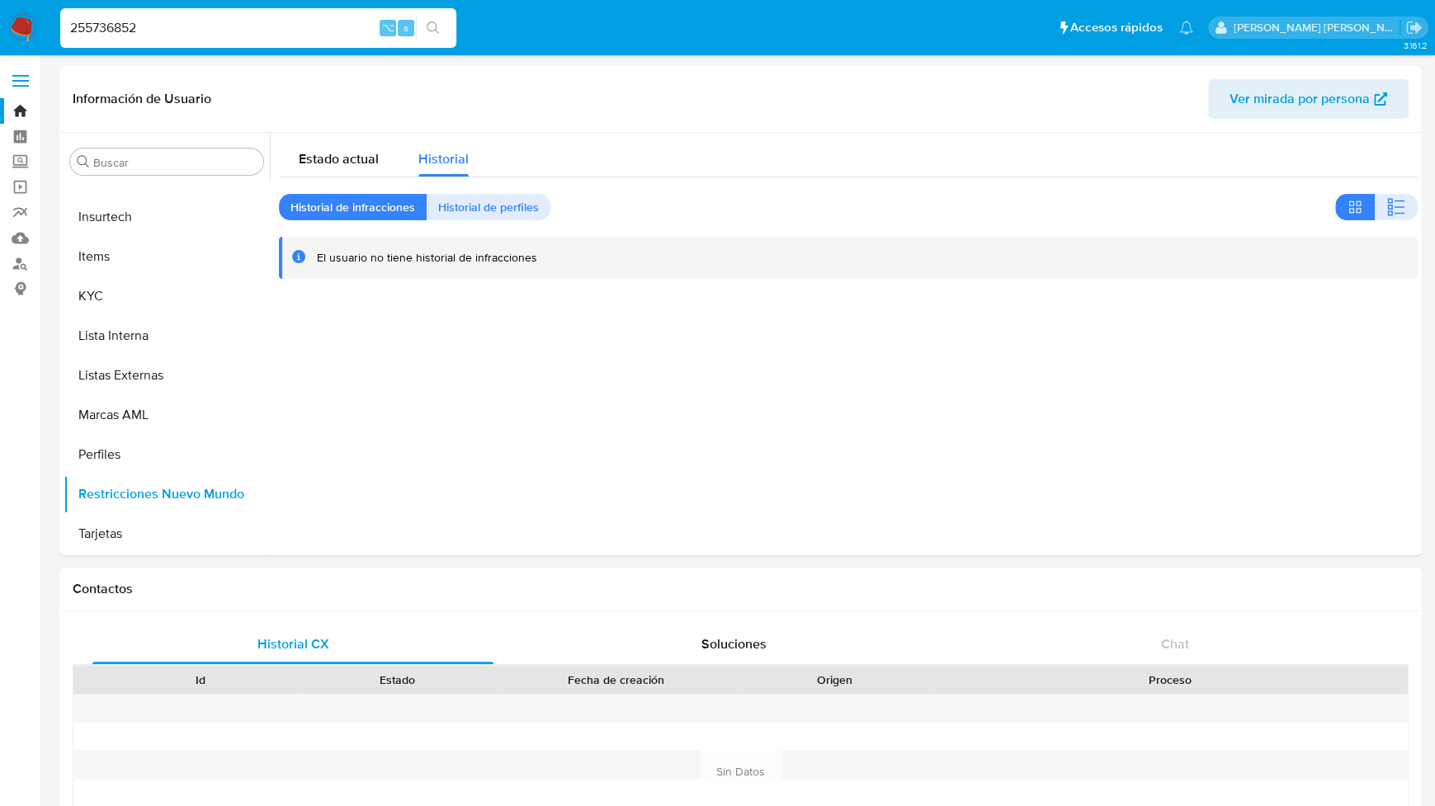
drag, startPoint x: 163, startPoint y: 26, endPoint x: 50, endPoint y: 24, distance: 113.1
click at [50, 24] on nav "Pausado Ver notificaciones 255736852 ⌥ s Accesos rápidos Presiona las siguiente…" at bounding box center [717, 27] width 1435 height 55
paste input "133517258"
type input "133517258"
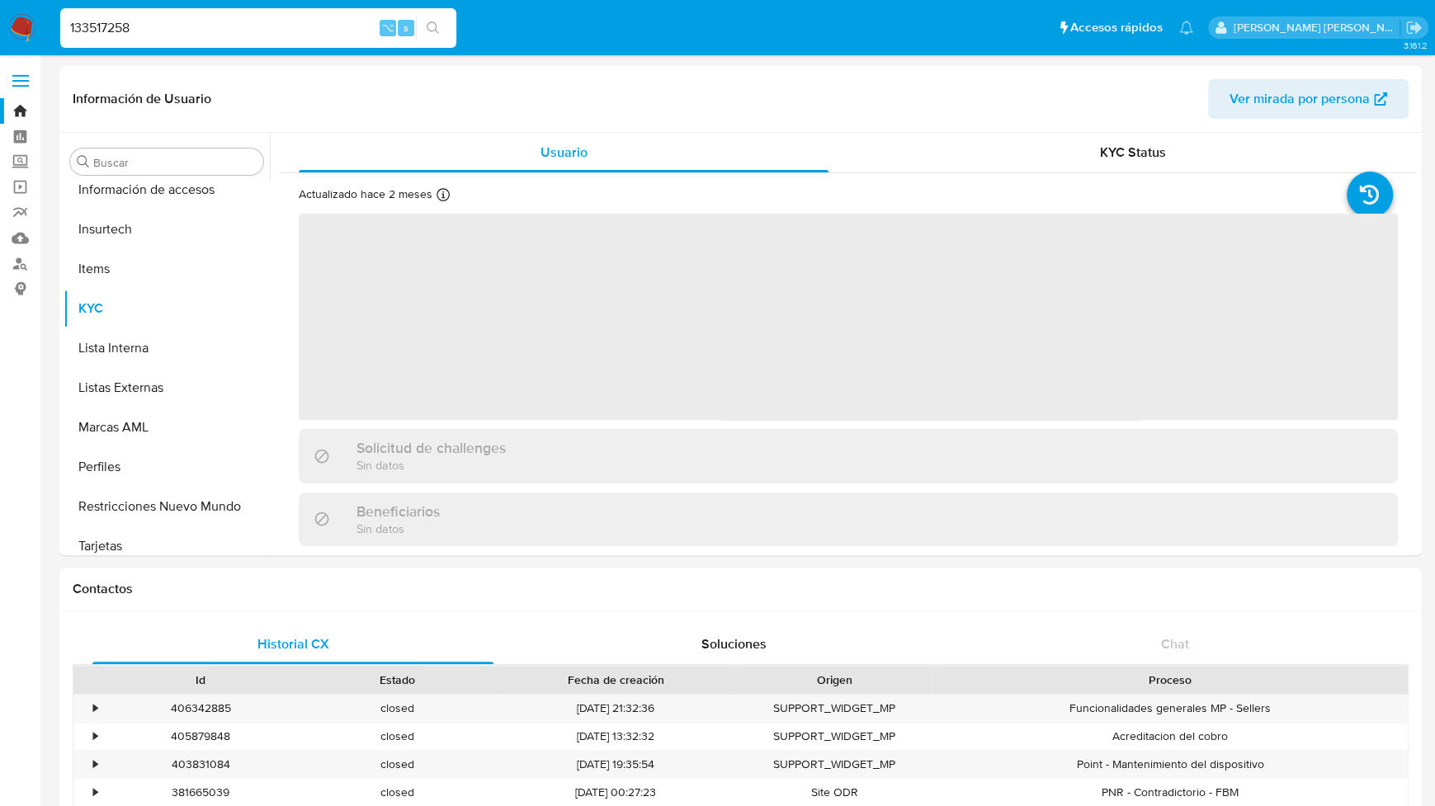
scroll to position [777, 0]
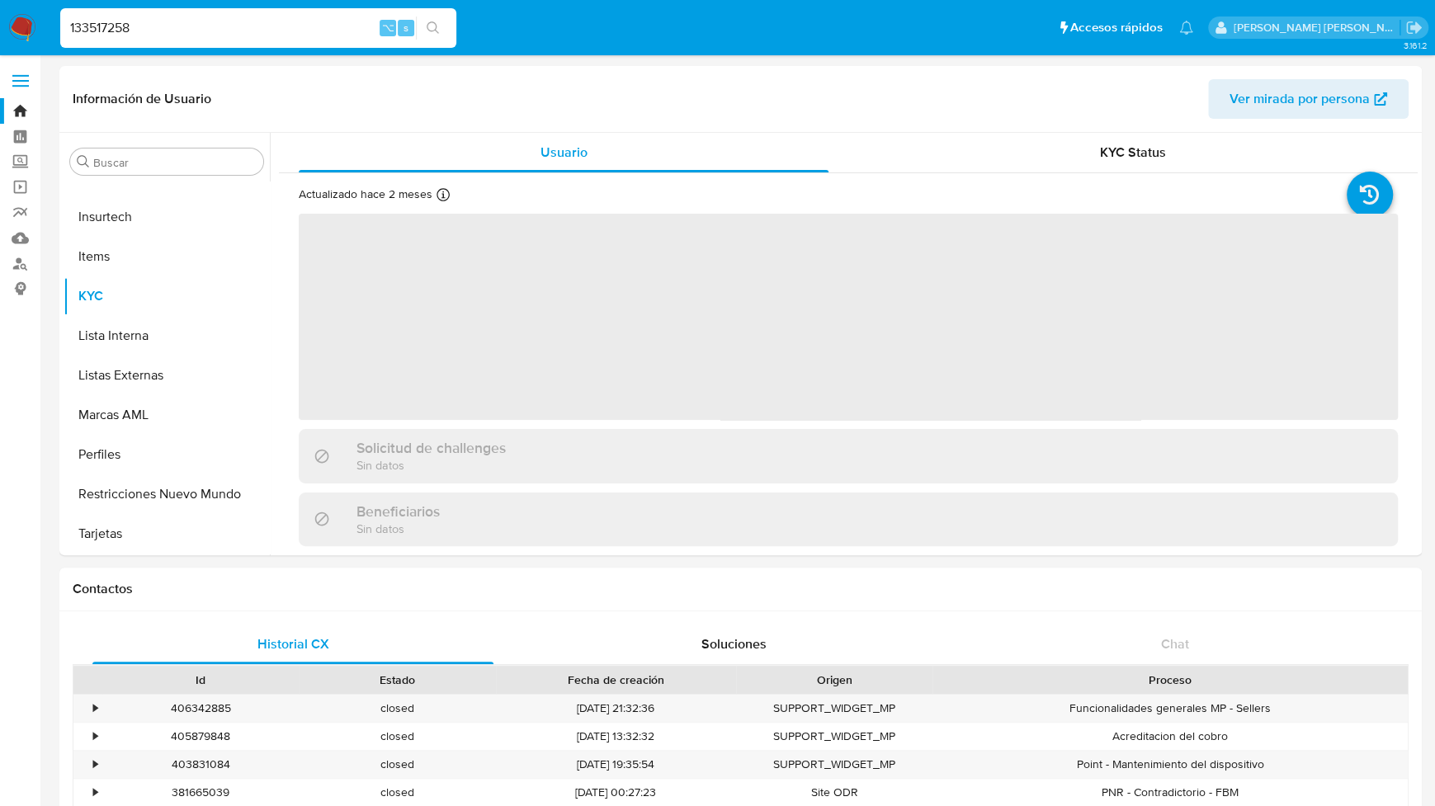
select select "10"
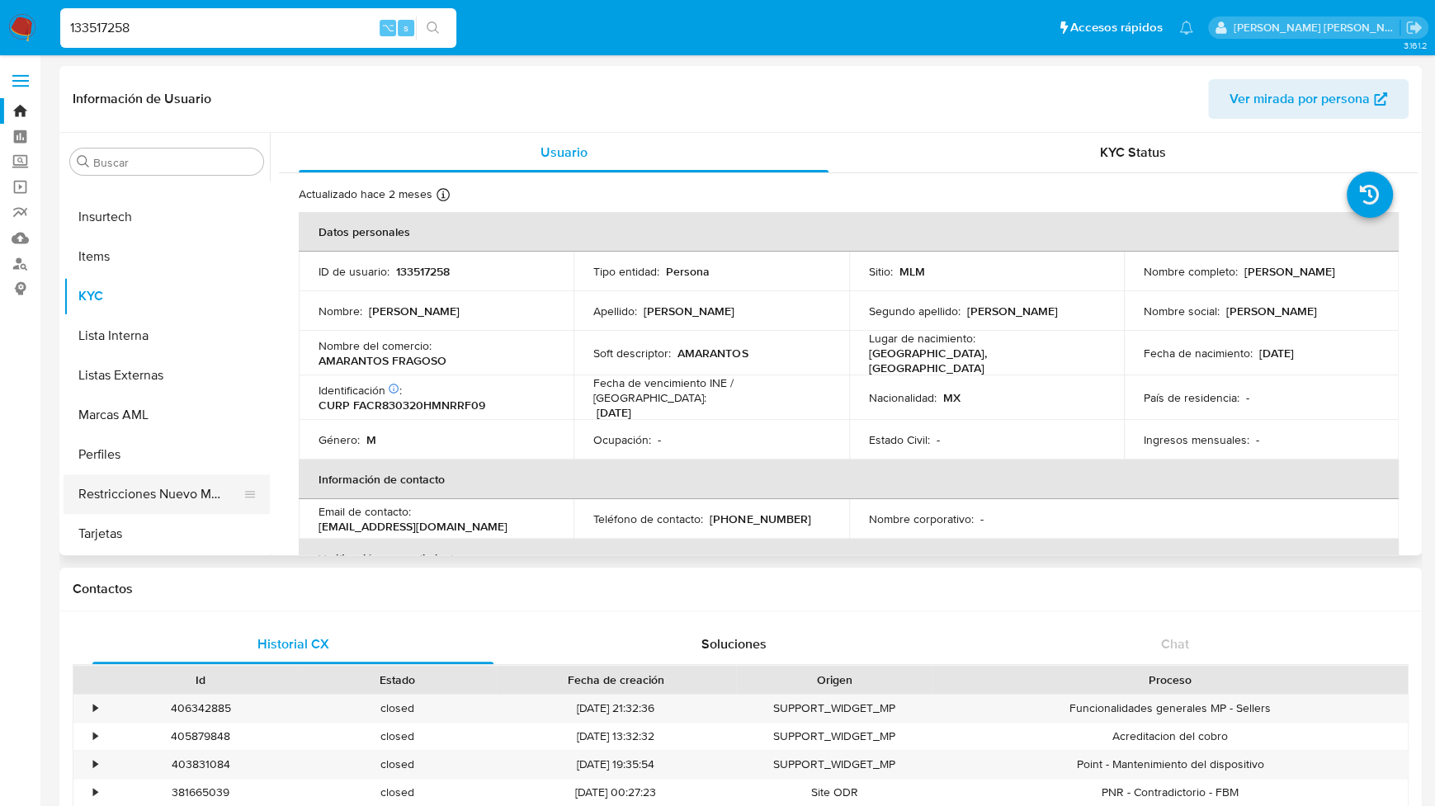
click at [143, 488] on button "Restricciones Nuevo Mundo" at bounding box center [160, 495] width 193 height 40
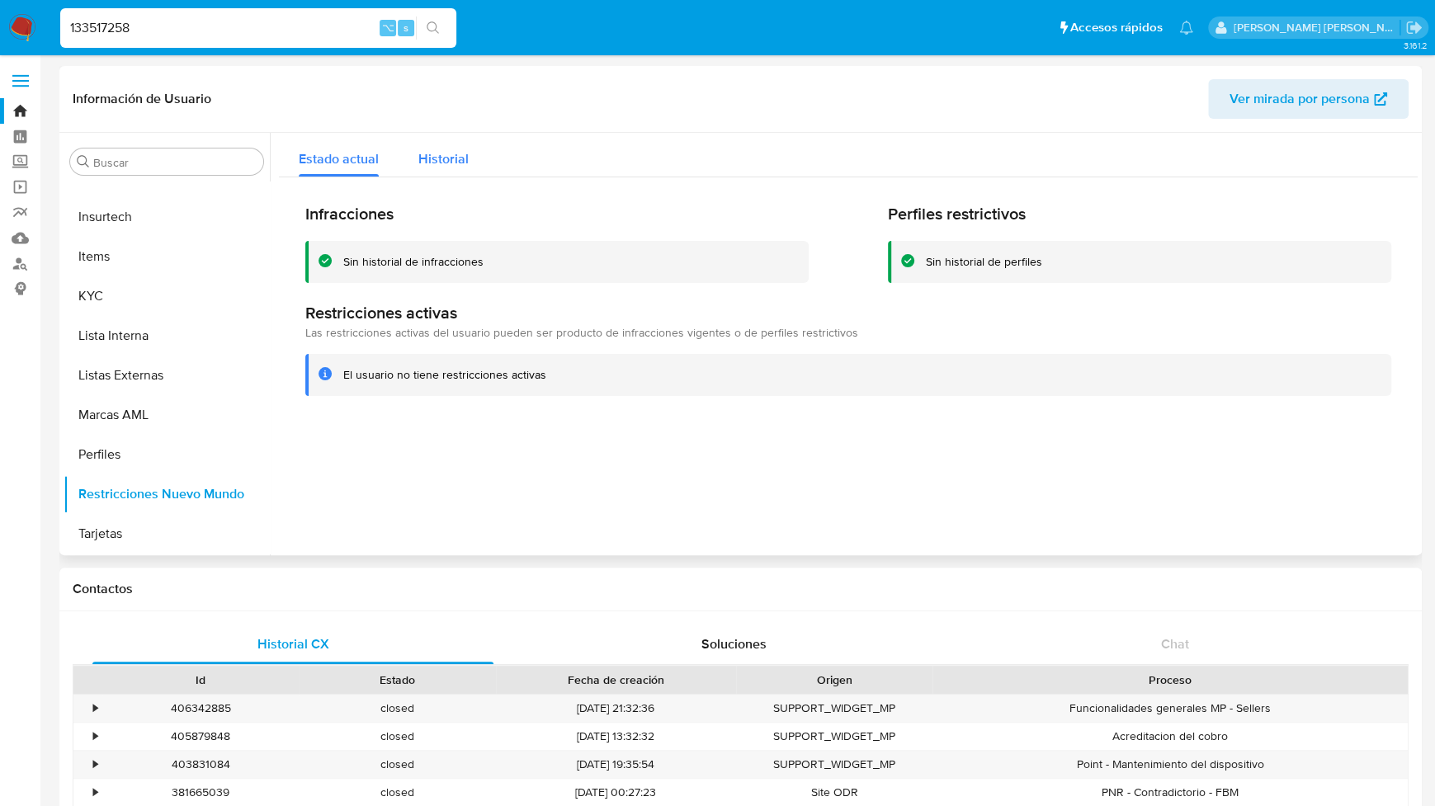
click at [449, 145] on div "Historial" at bounding box center [443, 155] width 50 height 44
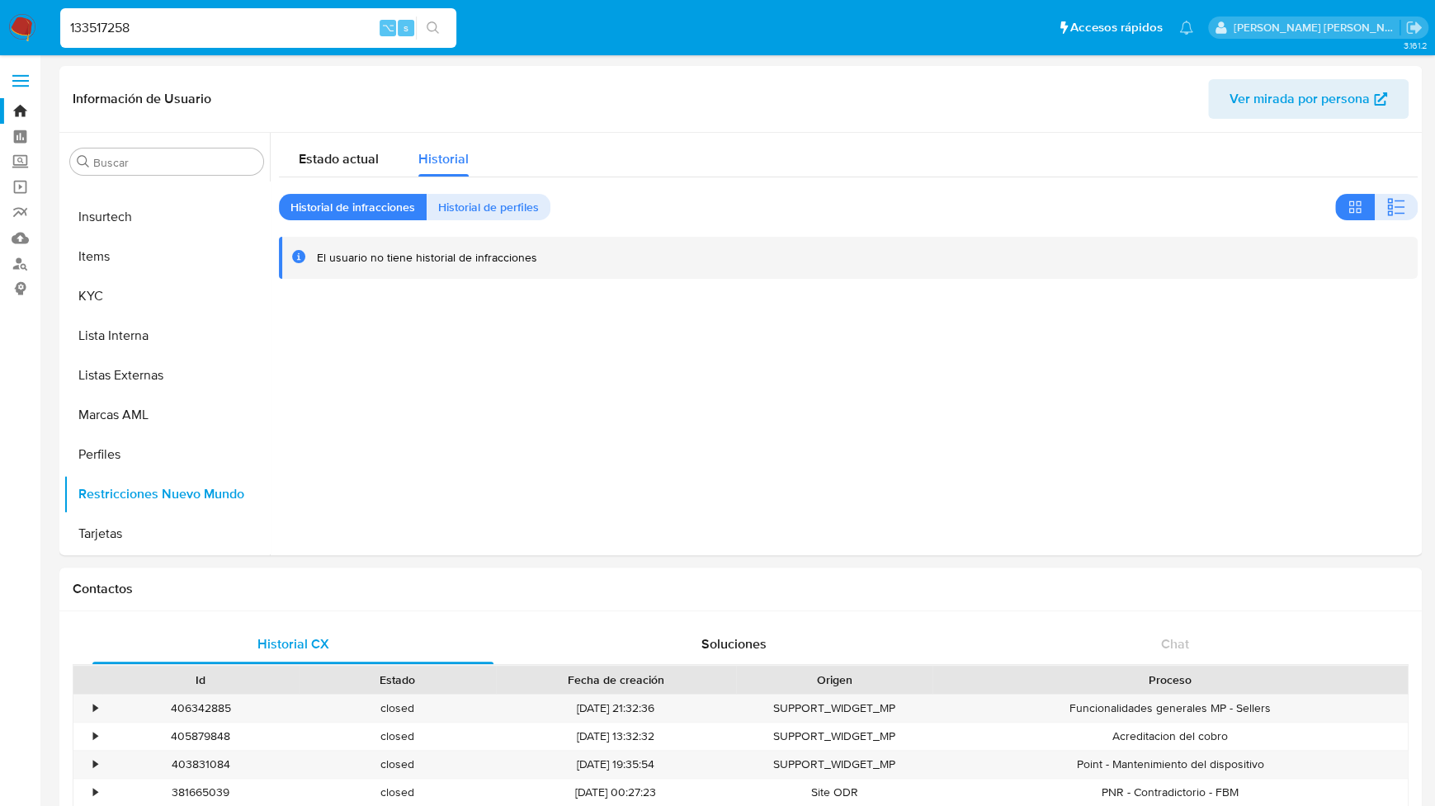
drag, startPoint x: 146, startPoint y: 24, endPoint x: -32, endPoint y: 20, distance: 178.3
paste input "183253072"
type input "183253072"
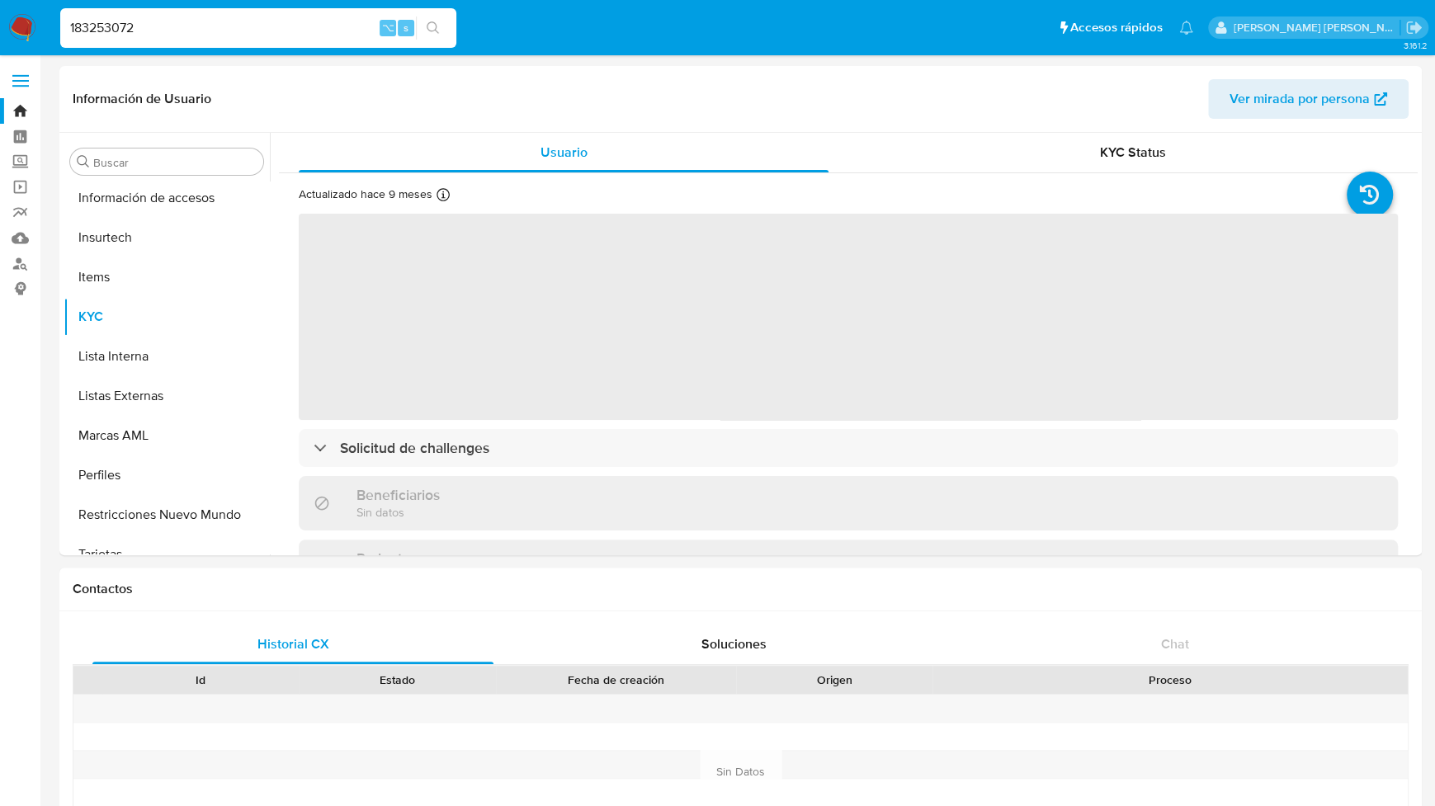
scroll to position [777, 0]
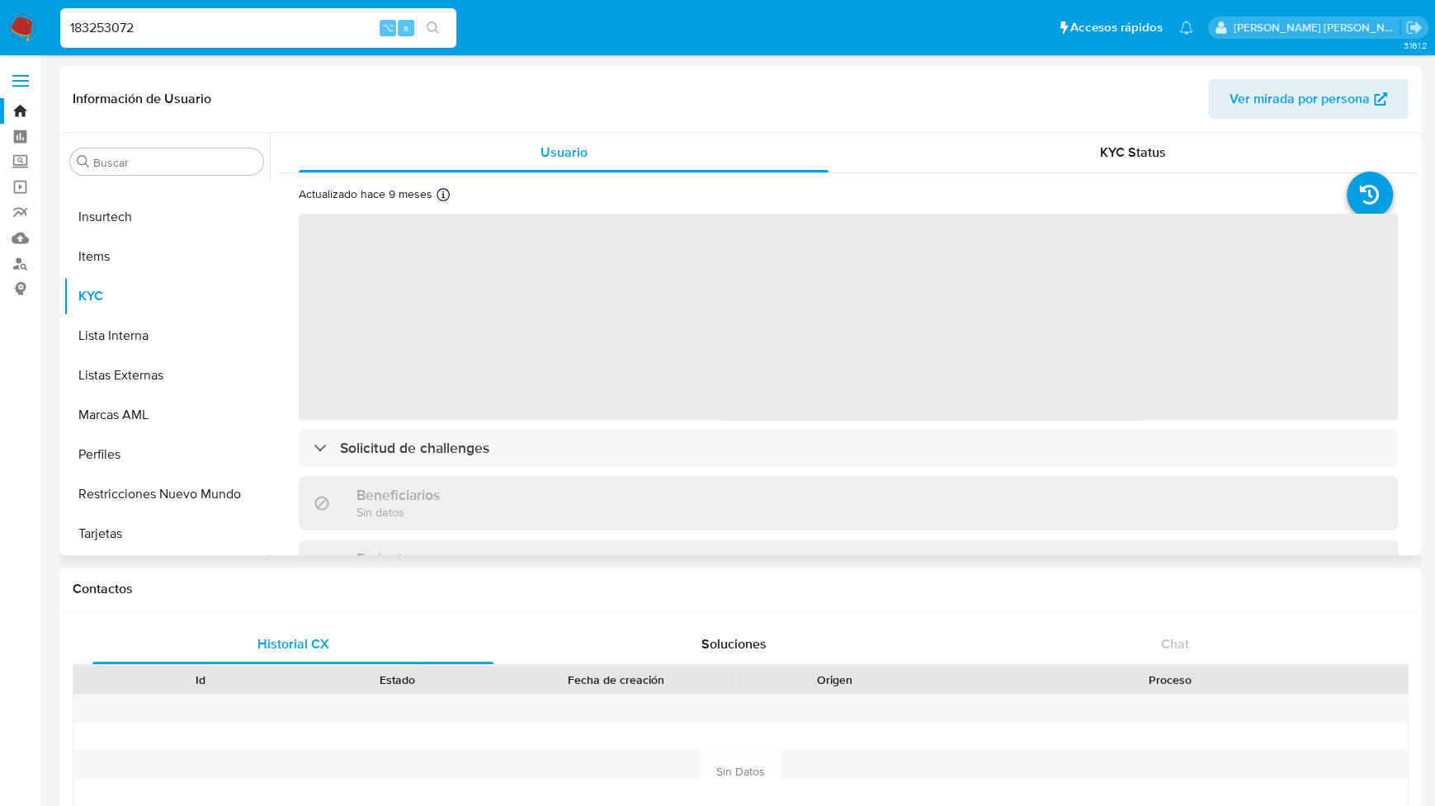
select select "10"
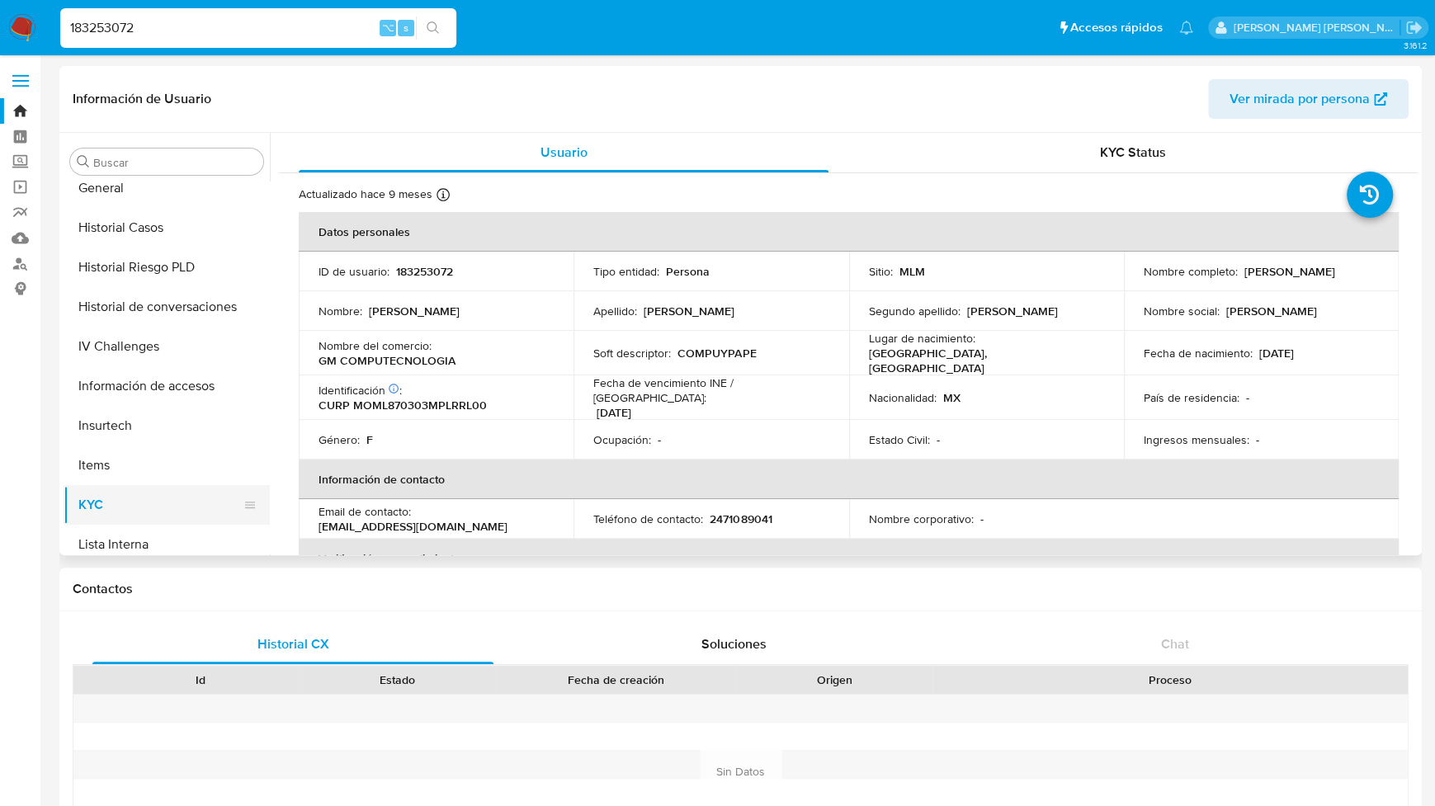
scroll to position [565, 0]
click at [137, 189] on button "General" at bounding box center [160, 191] width 193 height 40
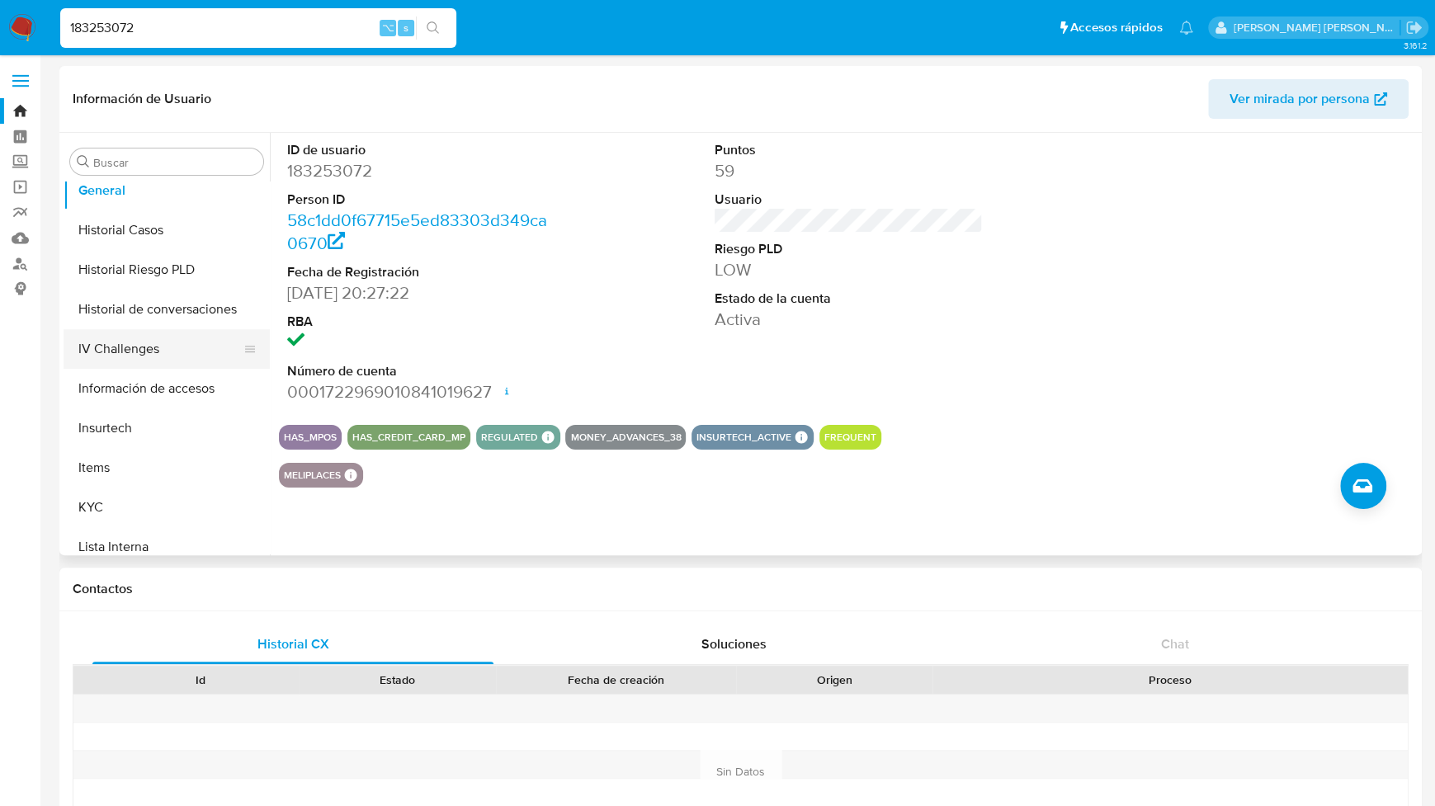
scroll to position [777, 0]
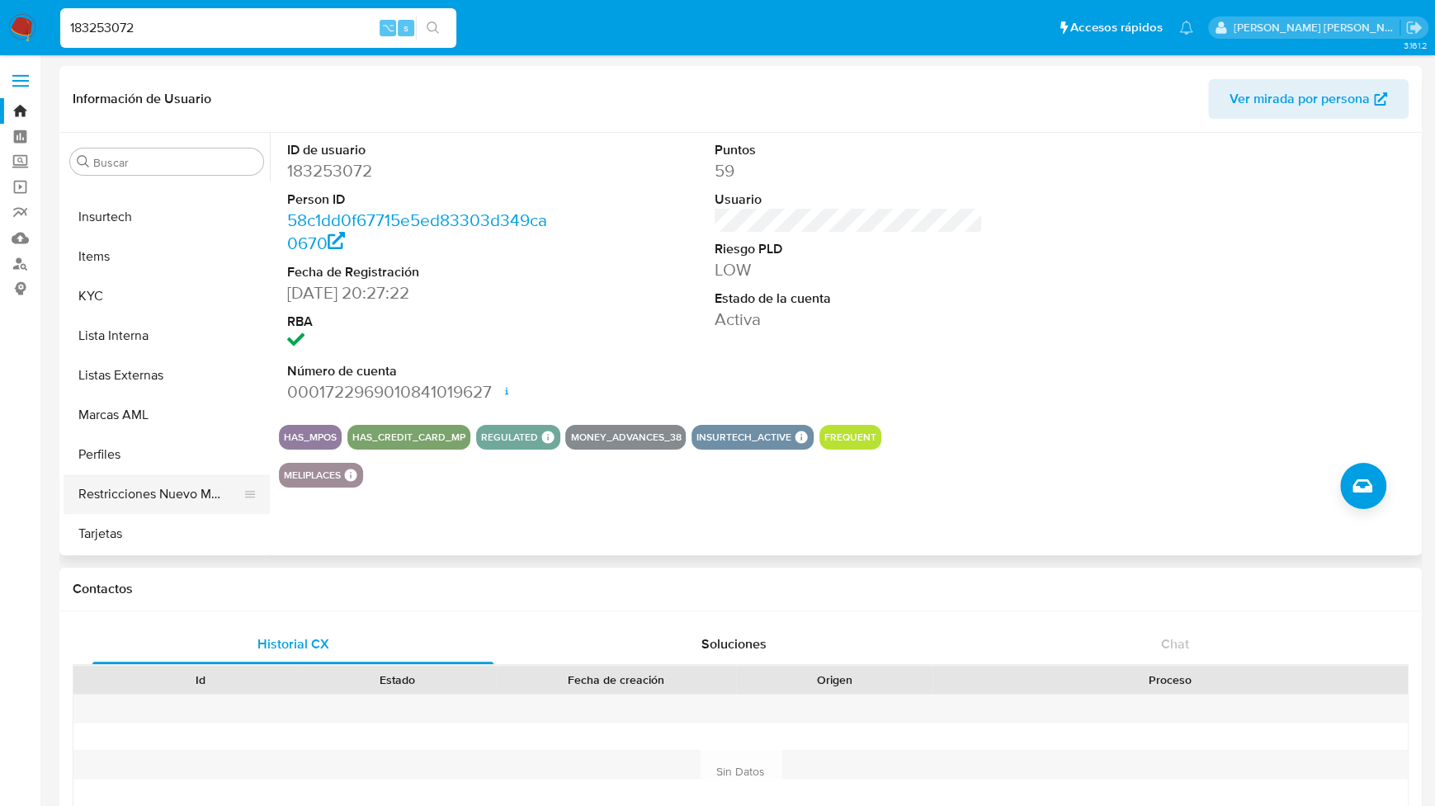
click at [134, 489] on button "Restricciones Nuevo Mundo" at bounding box center [160, 495] width 193 height 40
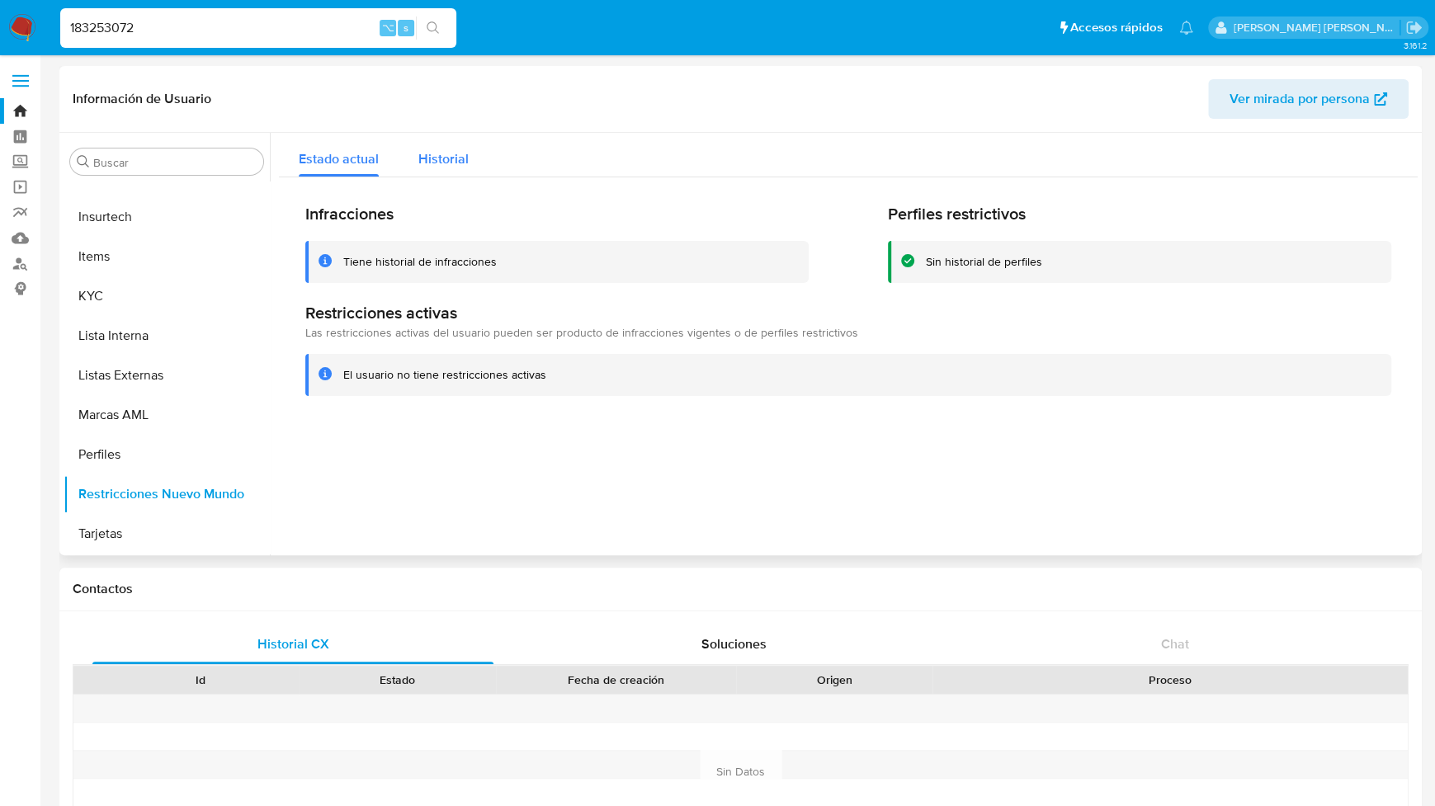
click at [449, 150] on span "Historial" at bounding box center [443, 158] width 50 height 19
